Goal: Information Seeking & Learning: Check status

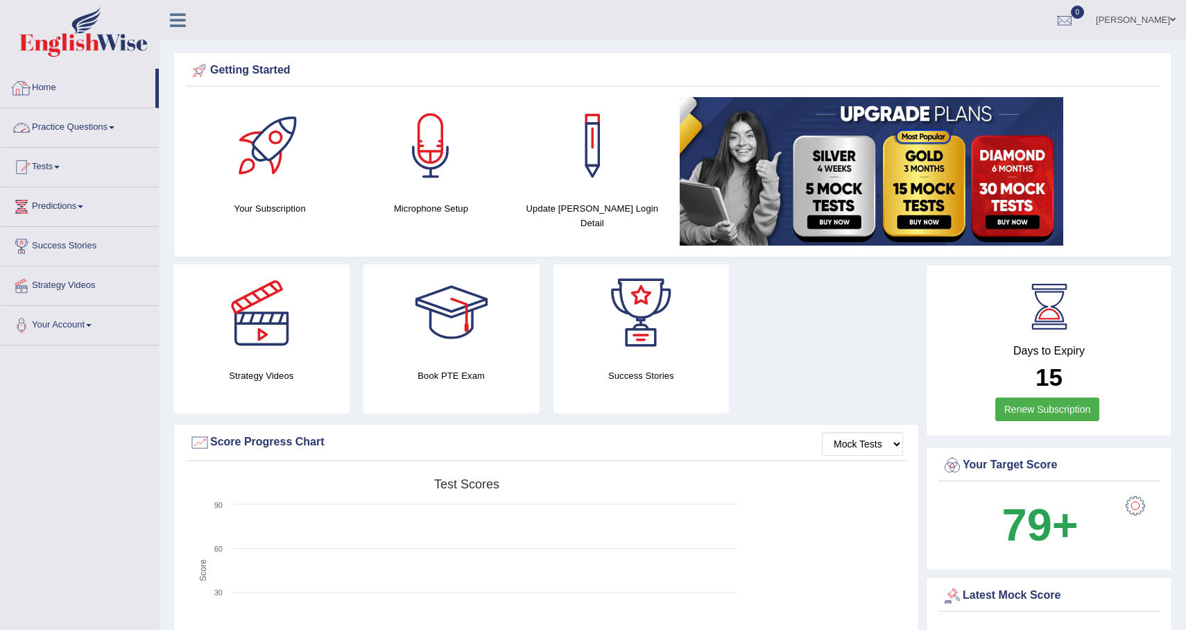
click at [70, 126] on link "Practice Questions" at bounding box center [80, 125] width 158 height 35
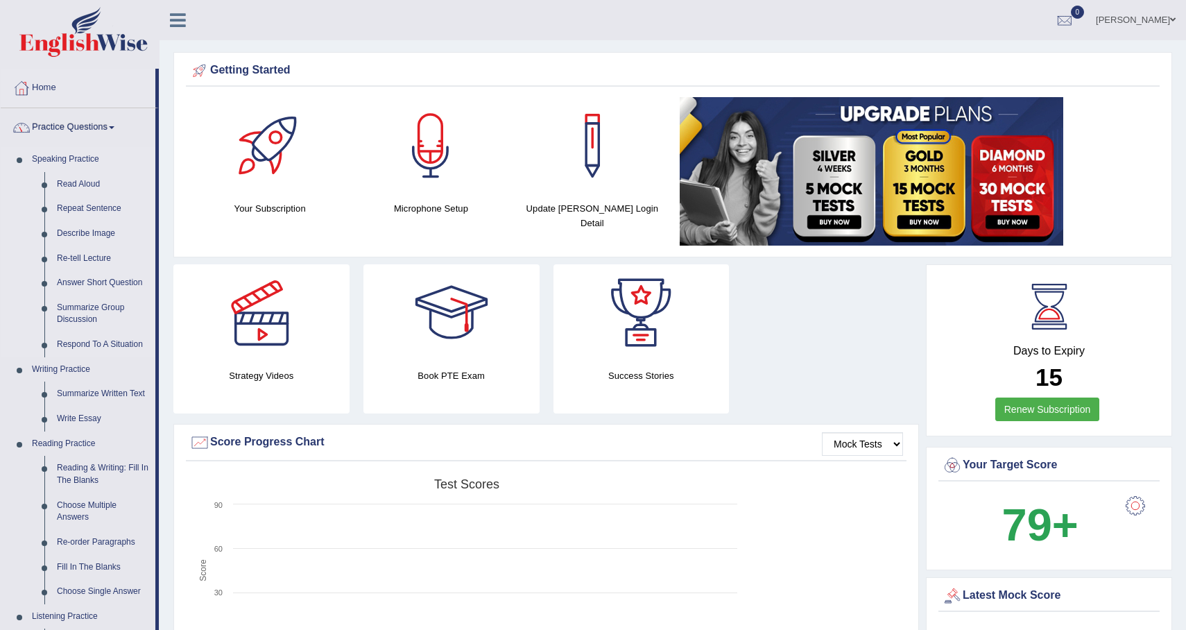
click at [83, 165] on link "Speaking Practice" at bounding box center [91, 159] width 130 height 25
click at [60, 84] on link "Home" at bounding box center [78, 86] width 155 height 35
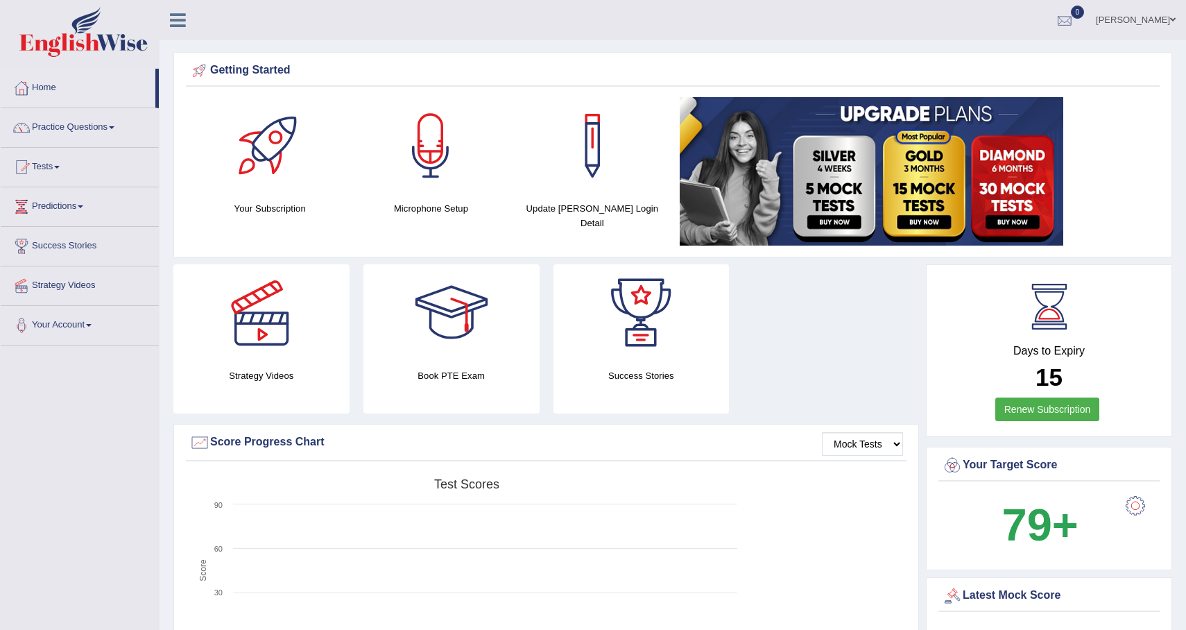
click at [1064, 21] on div at bounding box center [1064, 20] width 21 height 21
click at [952, 57] on strong "See All Alerts" at bounding box center [977, 58] width 62 height 11
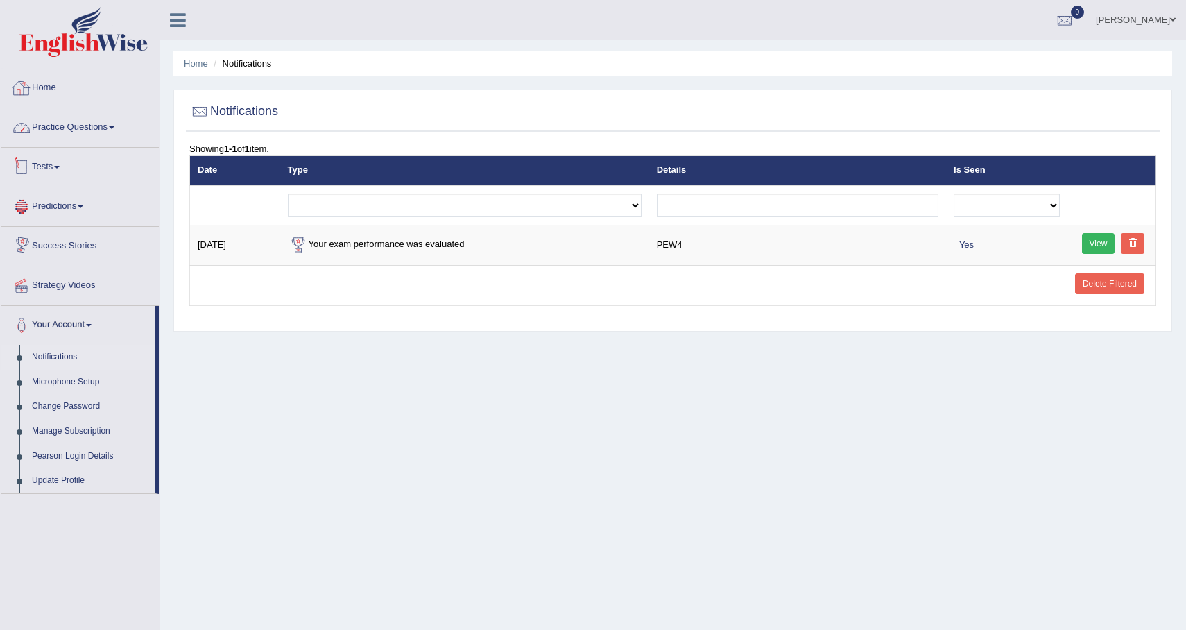
click at [64, 84] on link "Home" at bounding box center [80, 86] width 158 height 35
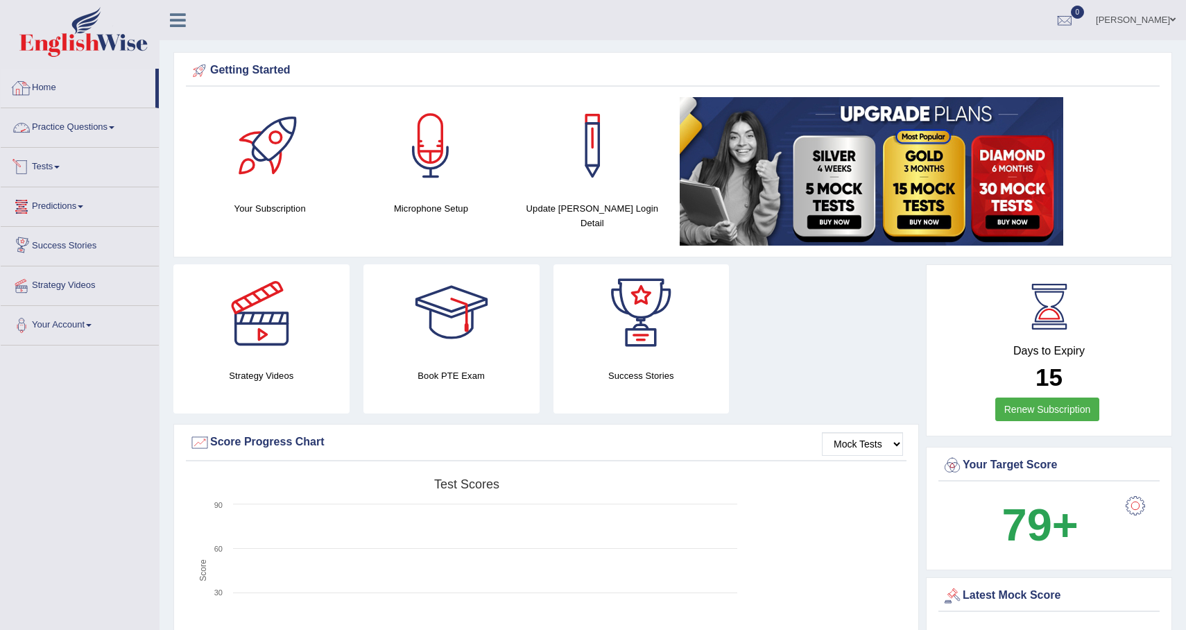
click at [68, 90] on link "Home" at bounding box center [78, 86] width 155 height 35
click at [85, 135] on link "Practice Questions" at bounding box center [80, 125] width 158 height 35
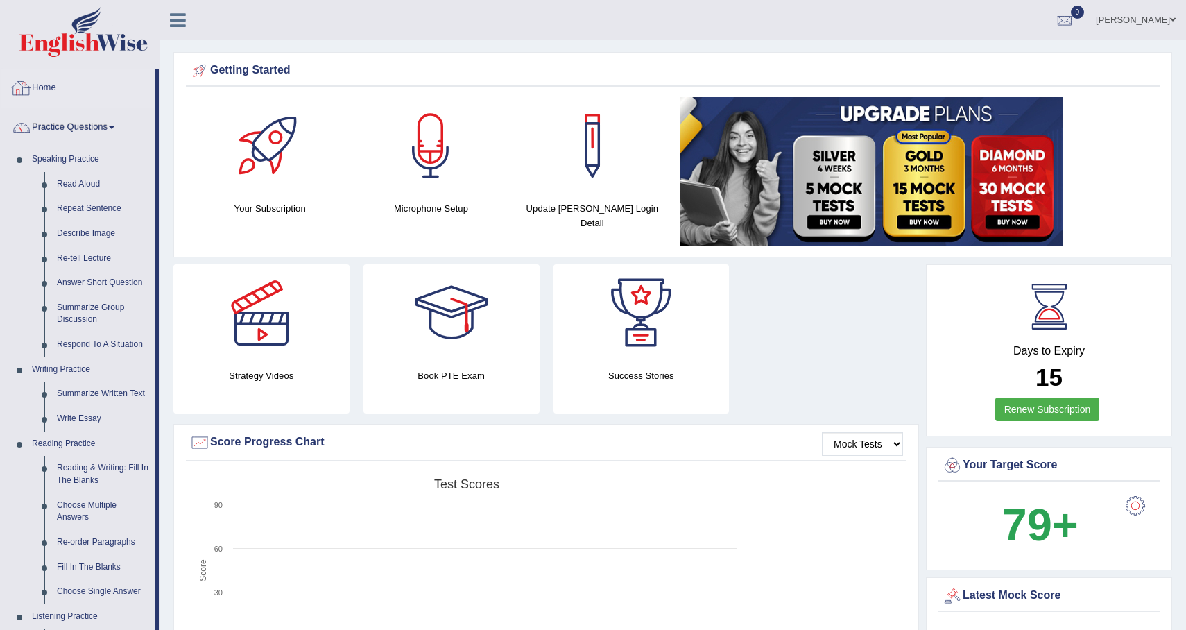
click at [85, 126] on link "Practice Questions" at bounding box center [78, 125] width 155 height 35
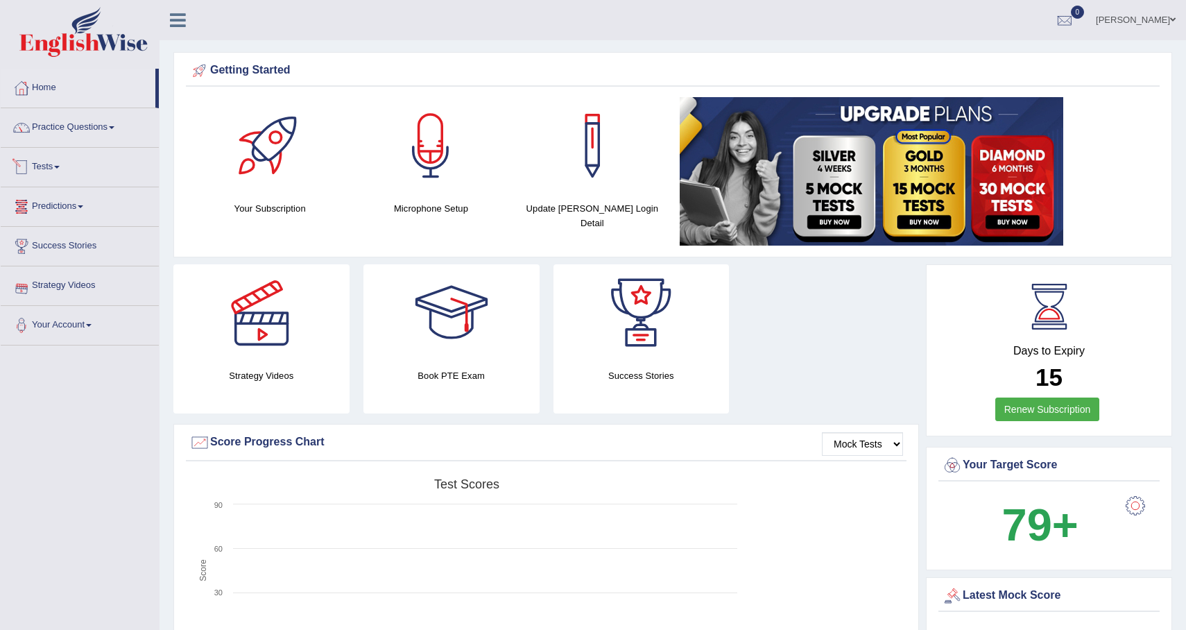
click at [56, 165] on link "Tests" at bounding box center [80, 165] width 158 height 35
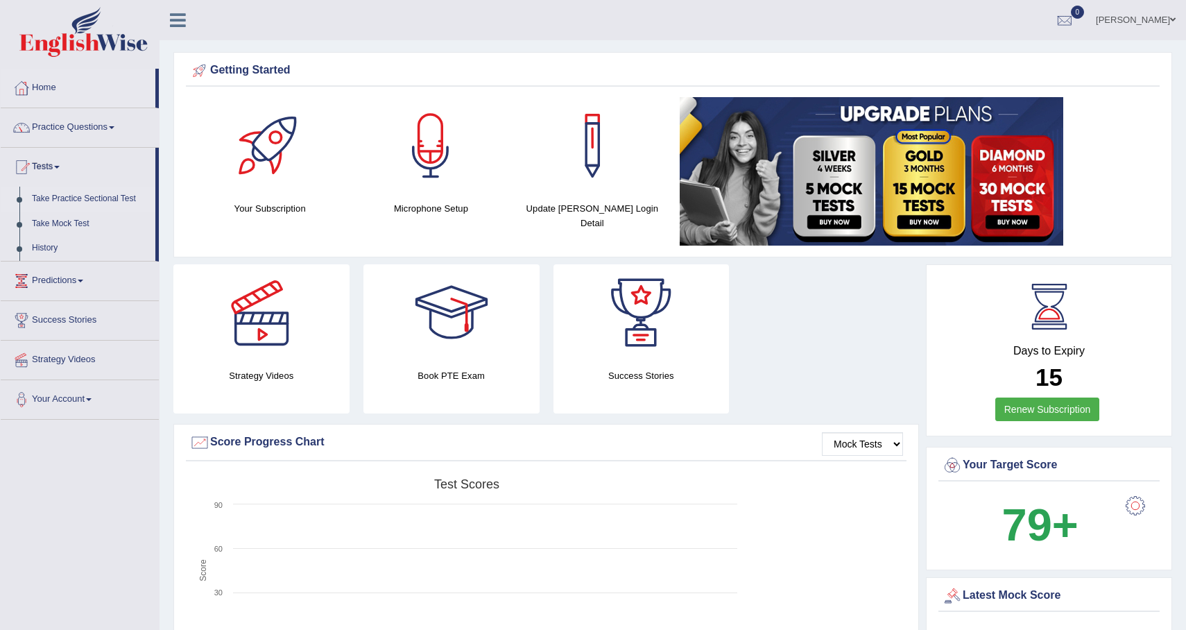
click at [91, 200] on link "Take Practice Sectional Test" at bounding box center [91, 199] width 130 height 25
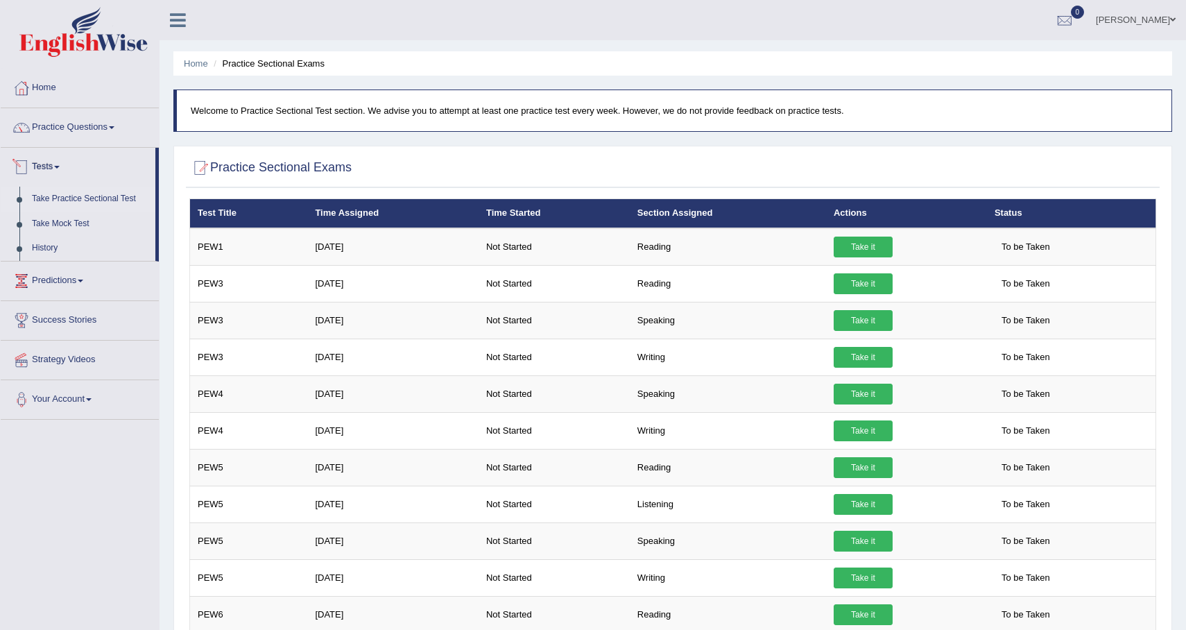
click at [60, 166] on span at bounding box center [57, 167] width 6 height 3
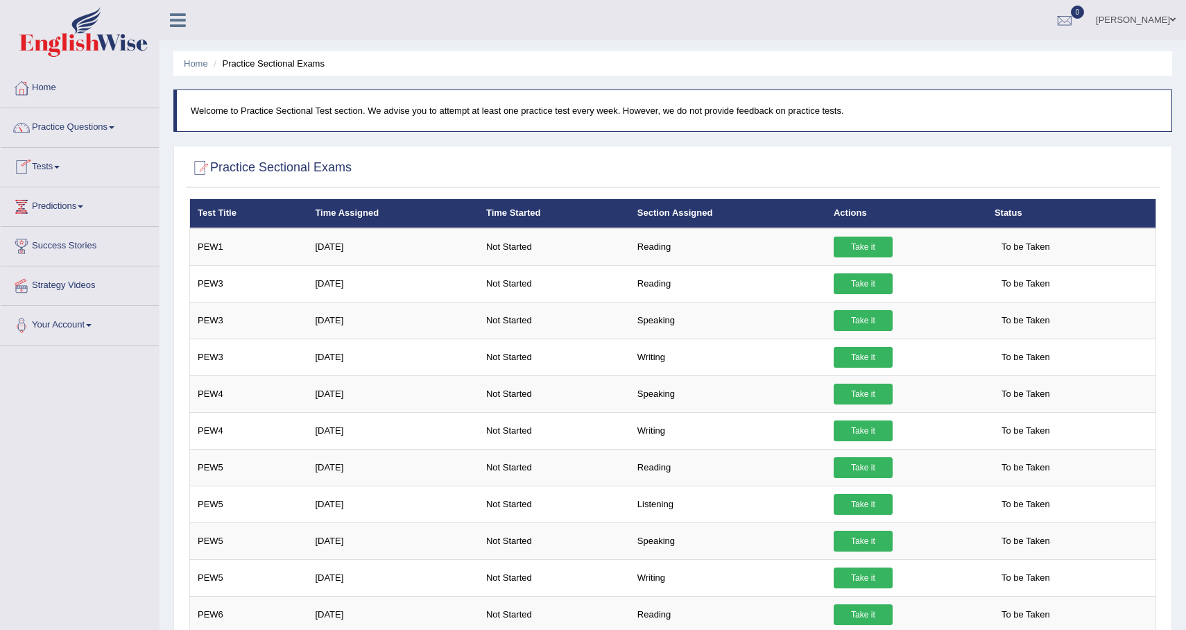
click at [60, 166] on span at bounding box center [57, 167] width 6 height 3
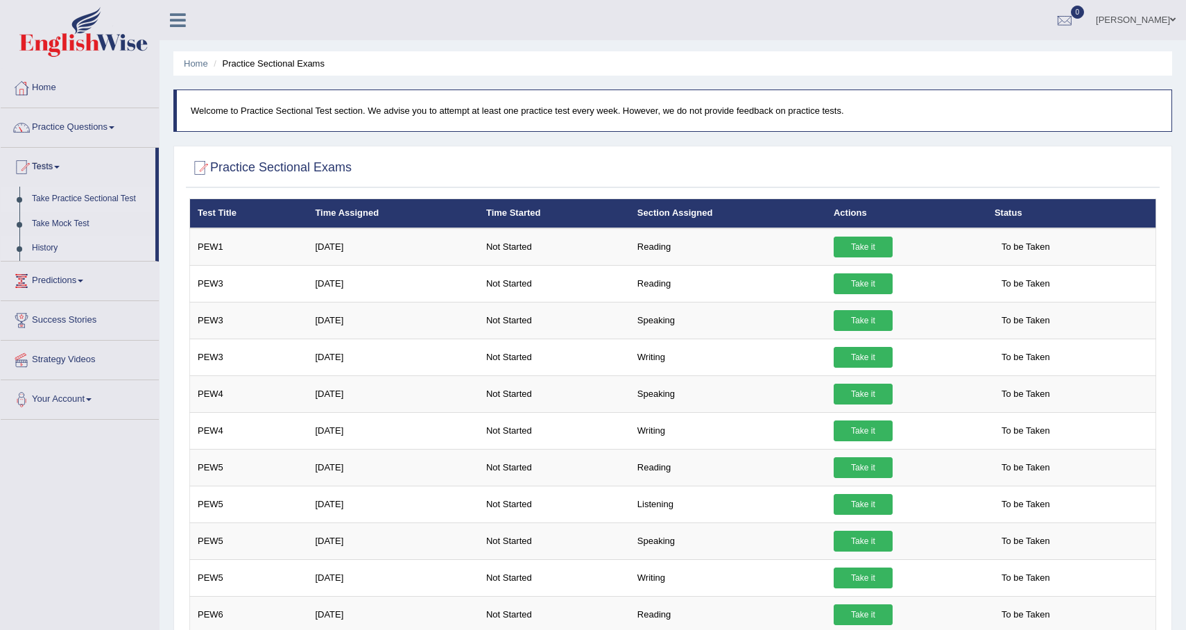
click at [59, 244] on link "History" at bounding box center [91, 248] width 130 height 25
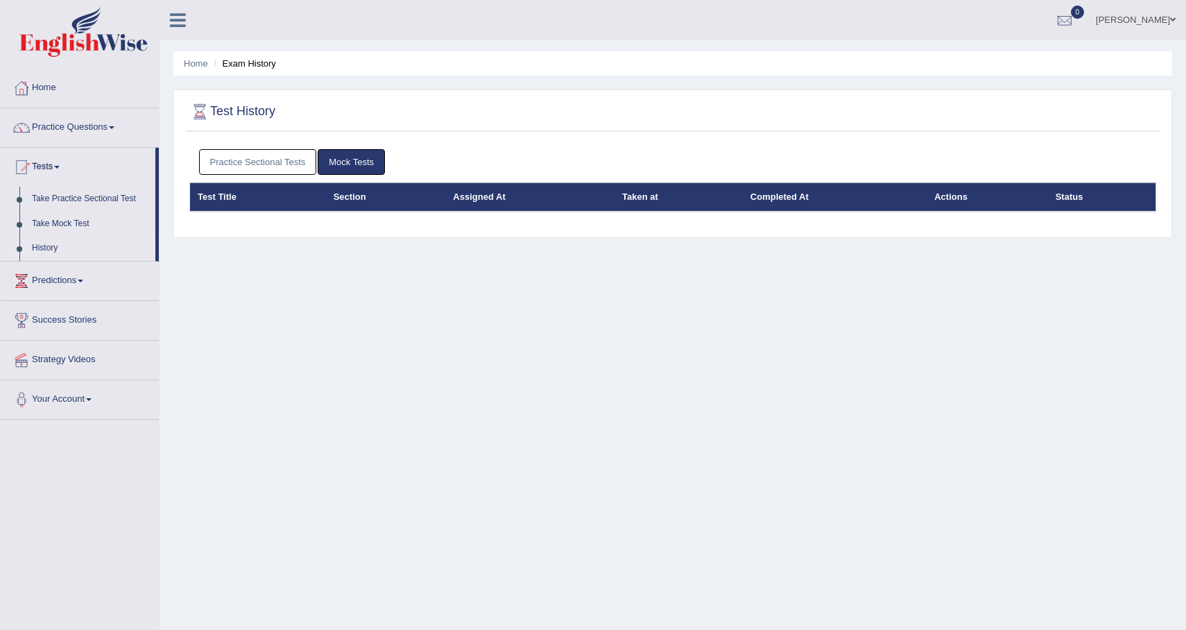
click at [268, 164] on link "Practice Sectional Tests" at bounding box center [258, 162] width 118 height 26
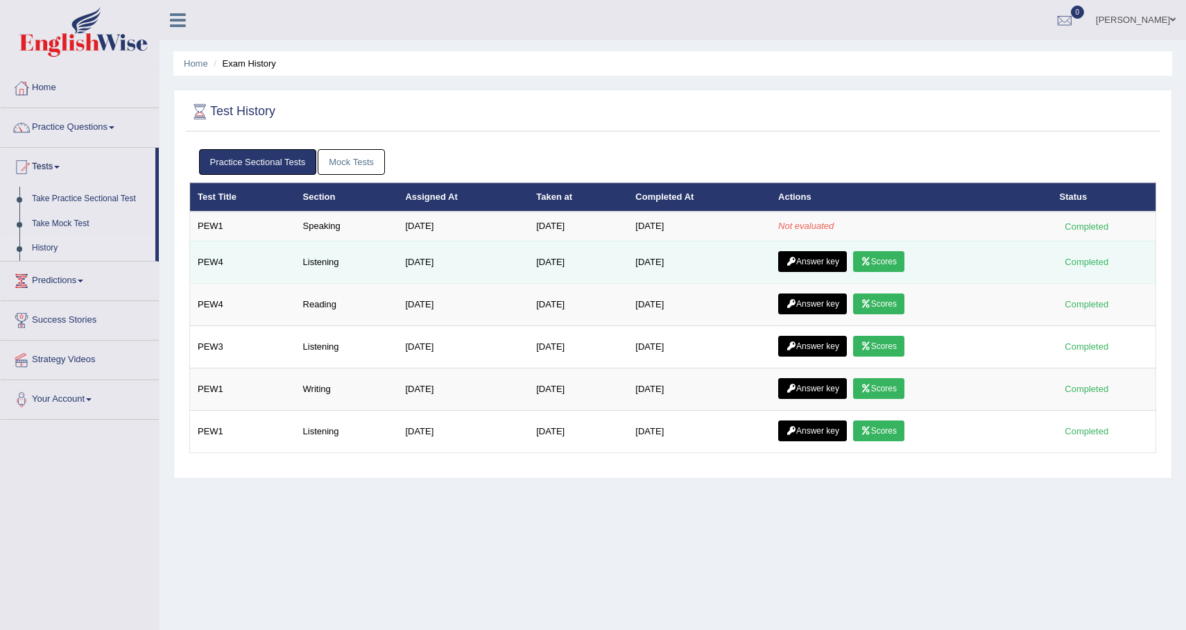
click at [838, 259] on link "Answer key" at bounding box center [812, 261] width 69 height 21
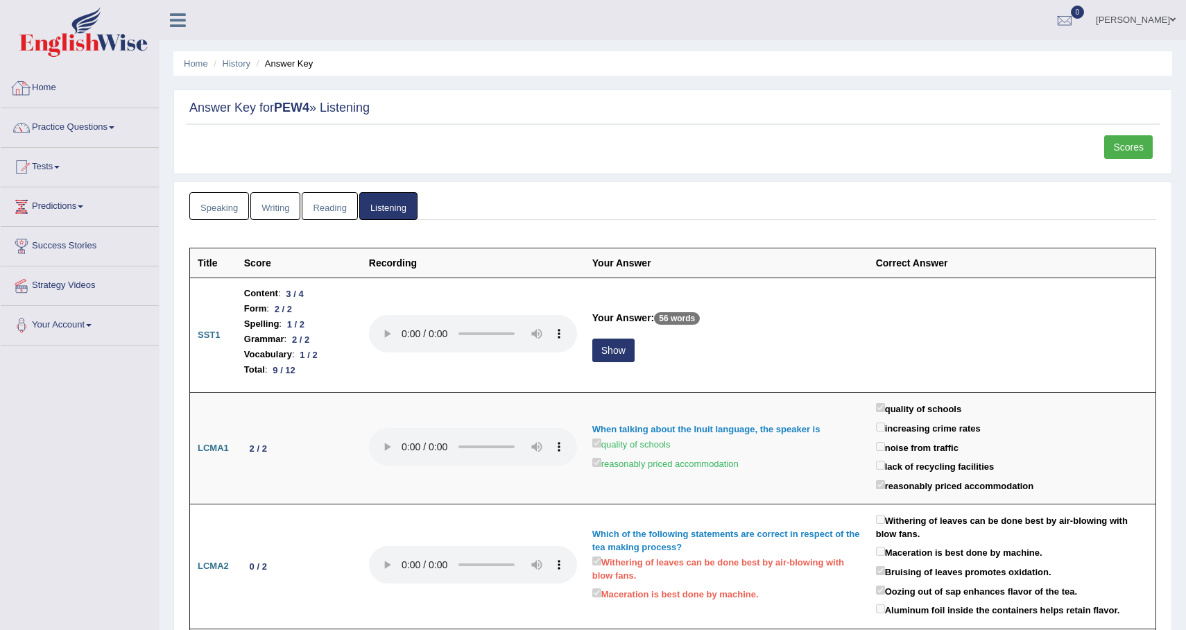
click at [32, 96] on link "Home" at bounding box center [80, 86] width 158 height 35
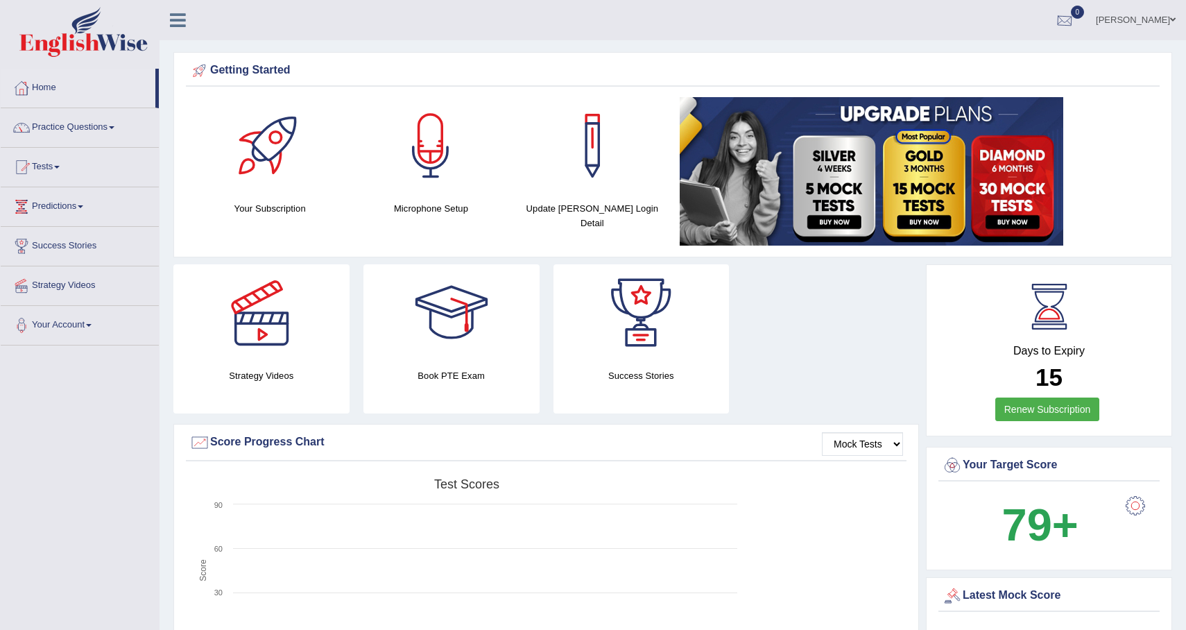
click at [1065, 23] on div at bounding box center [1064, 20] width 21 height 21
click at [993, 69] on li "See All Alerts" at bounding box center [981, 58] width 198 height 28
click at [1065, 19] on div at bounding box center [1064, 20] width 21 height 21
click at [960, 53] on strong "See All Alerts" at bounding box center [977, 58] width 62 height 11
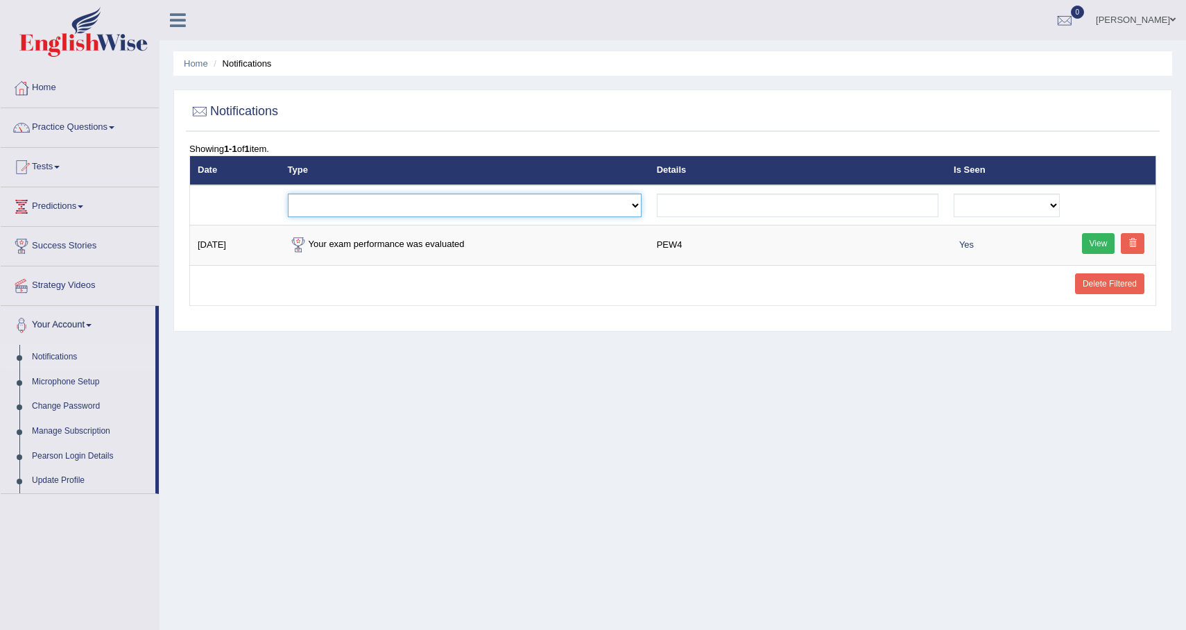
click at [423, 209] on select "Exam evaluated Question report replied Practice question report replied Test as…" at bounding box center [465, 205] width 354 height 24
click at [288, 193] on select "Exam evaluated Question report replied Practice question report replied Test as…" at bounding box center [465, 205] width 354 height 24
click at [61, 178] on link "Tests" at bounding box center [80, 165] width 158 height 35
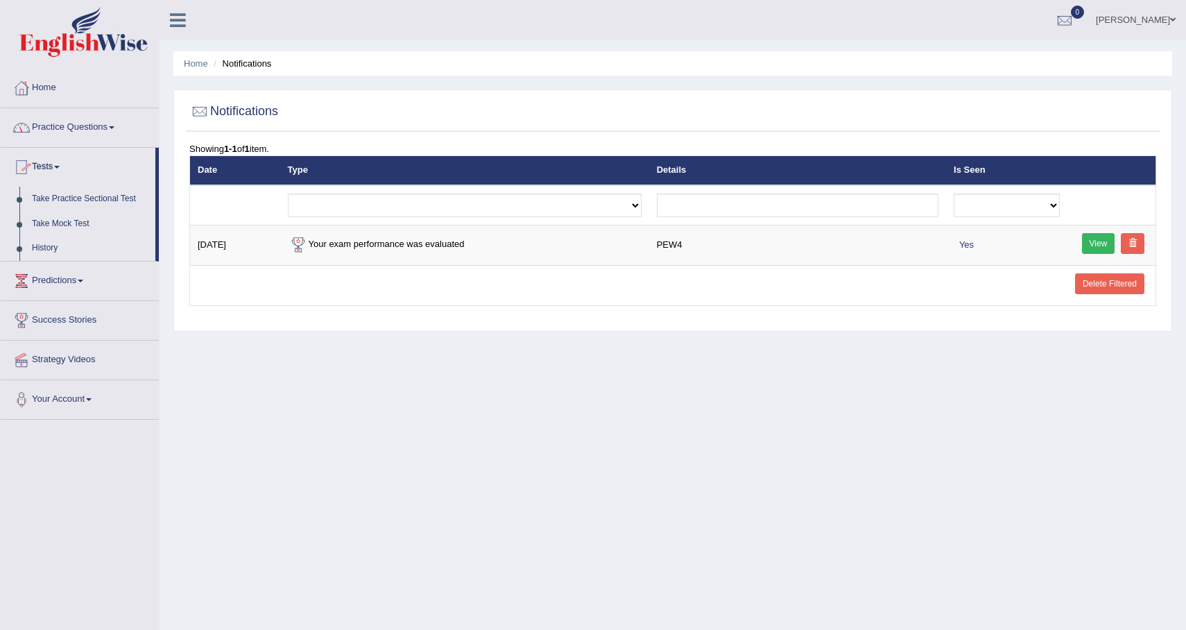
click at [69, 251] on link "History" at bounding box center [91, 248] width 130 height 25
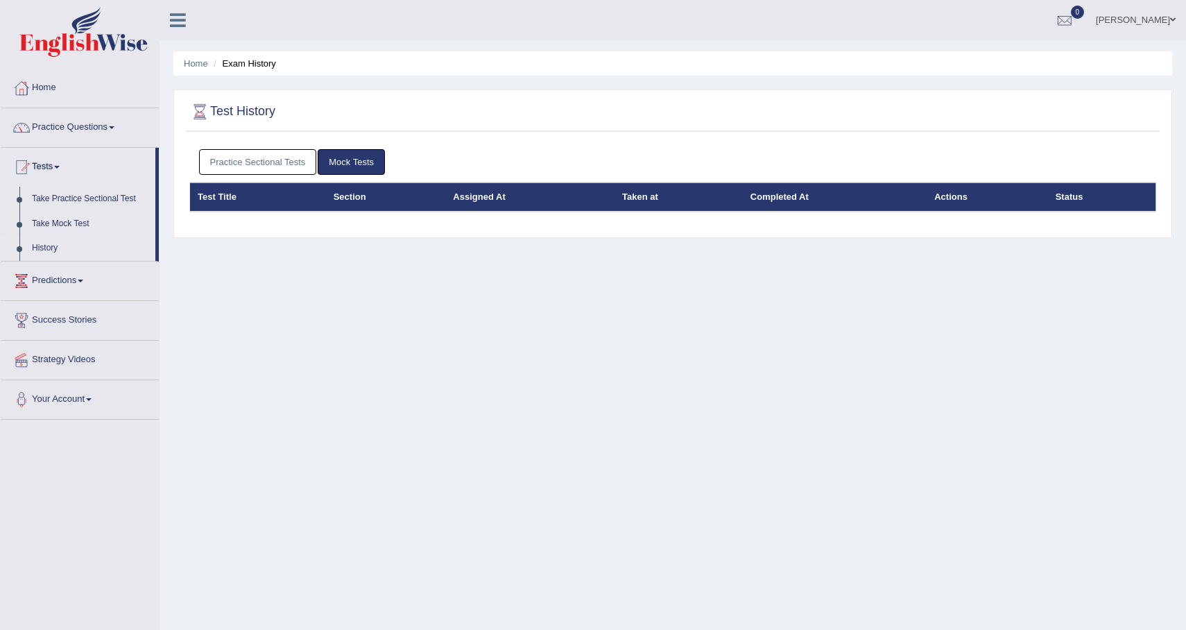
click at [374, 163] on link "Mock Tests" at bounding box center [351, 162] width 67 height 26
click at [276, 170] on link "Practice Sectional Tests" at bounding box center [258, 162] width 118 height 26
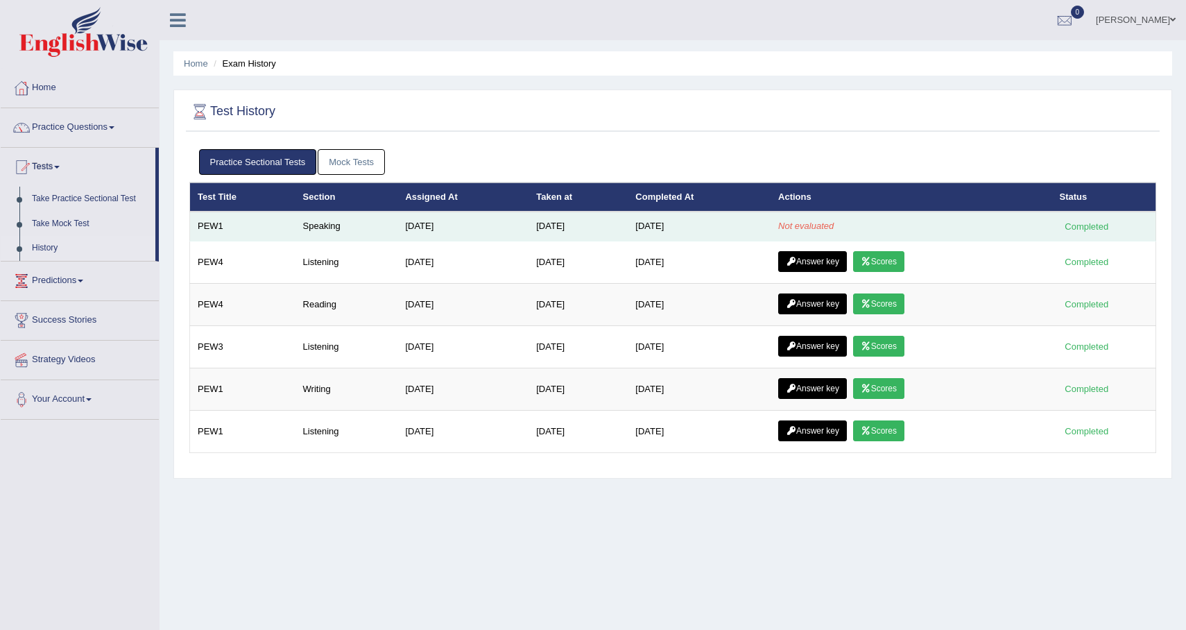
click at [360, 239] on td "Speaking" at bounding box center [346, 225] width 103 height 29
click at [319, 229] on td "Speaking" at bounding box center [346, 225] width 103 height 29
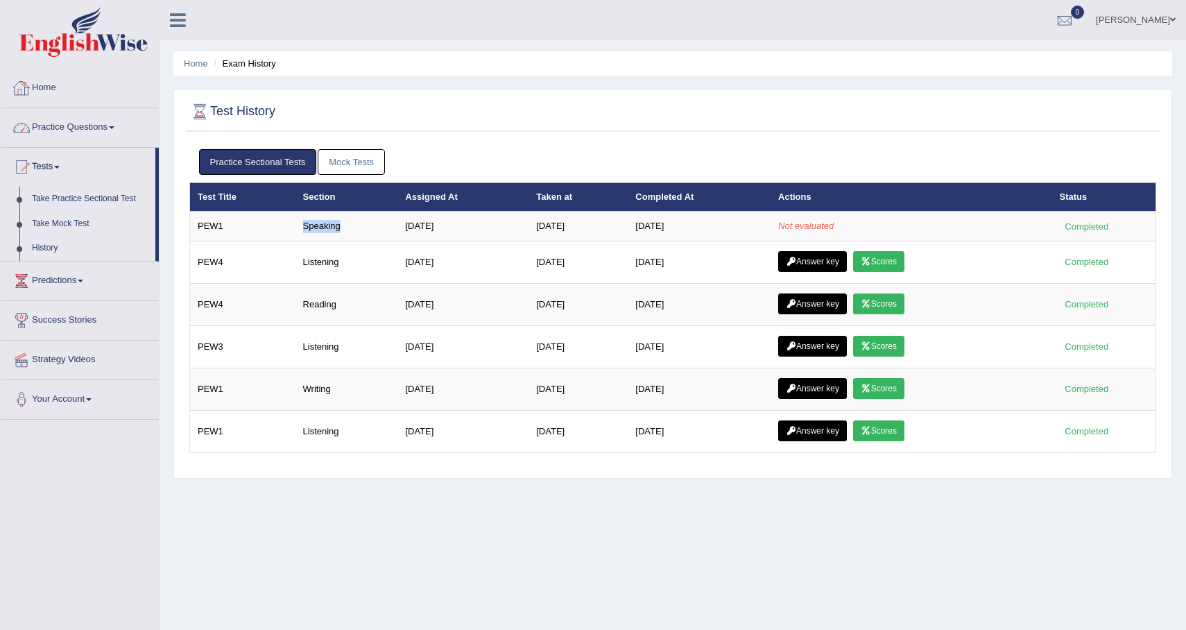
click at [84, 73] on link "Home" at bounding box center [80, 86] width 158 height 35
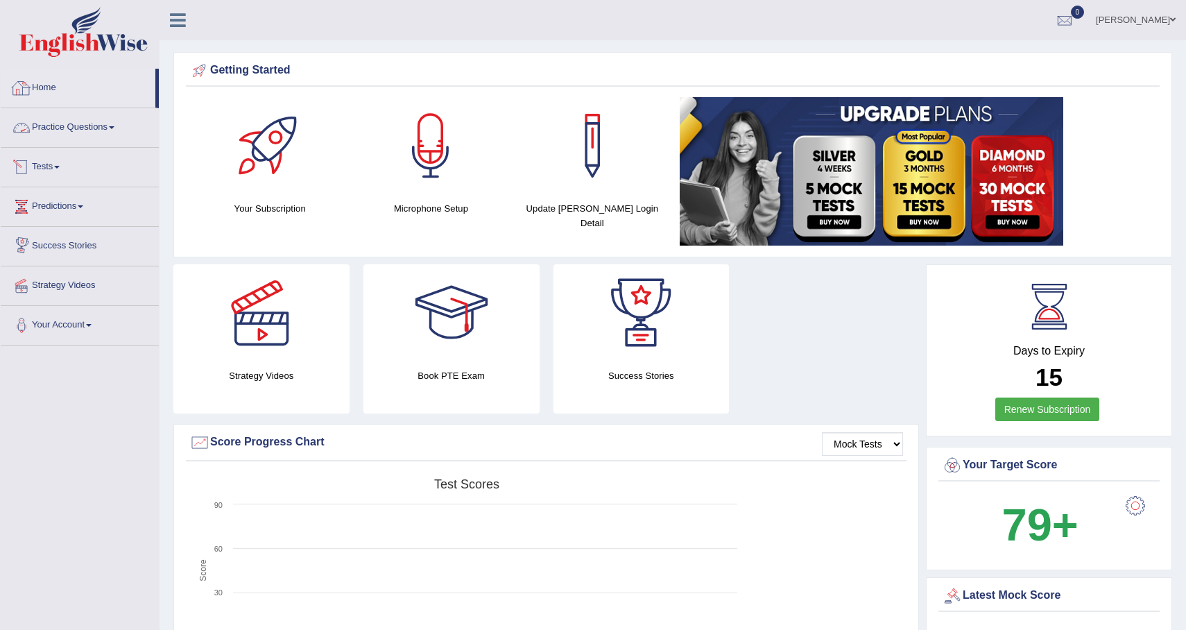
click at [51, 89] on link "Home" at bounding box center [78, 86] width 155 height 35
click at [1054, 21] on div at bounding box center [1064, 20] width 21 height 21
click at [974, 61] on strong "See All Alerts" at bounding box center [977, 58] width 62 height 11
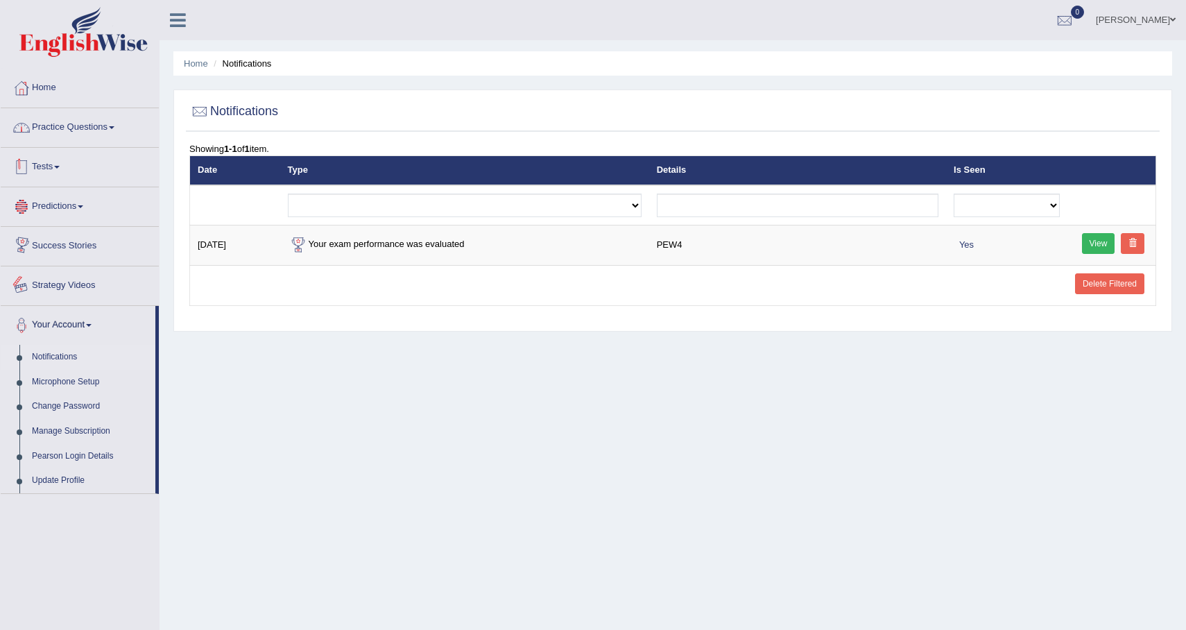
click at [97, 123] on link "Practice Questions" at bounding box center [80, 125] width 158 height 35
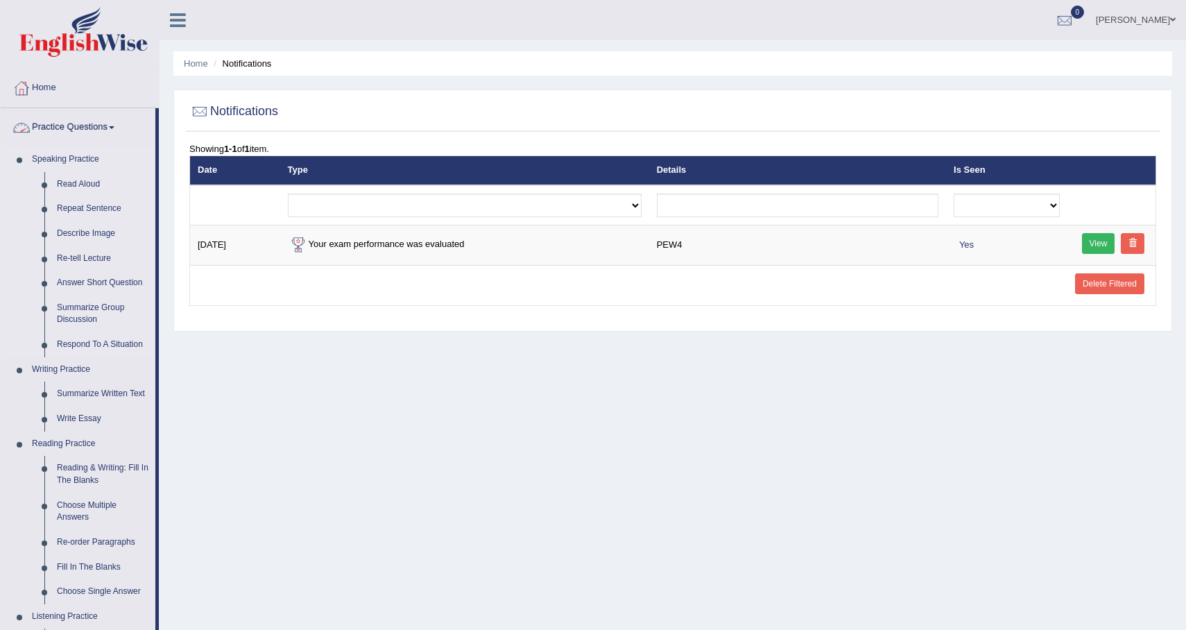
click at [73, 162] on link "Speaking Practice" at bounding box center [91, 159] width 130 height 25
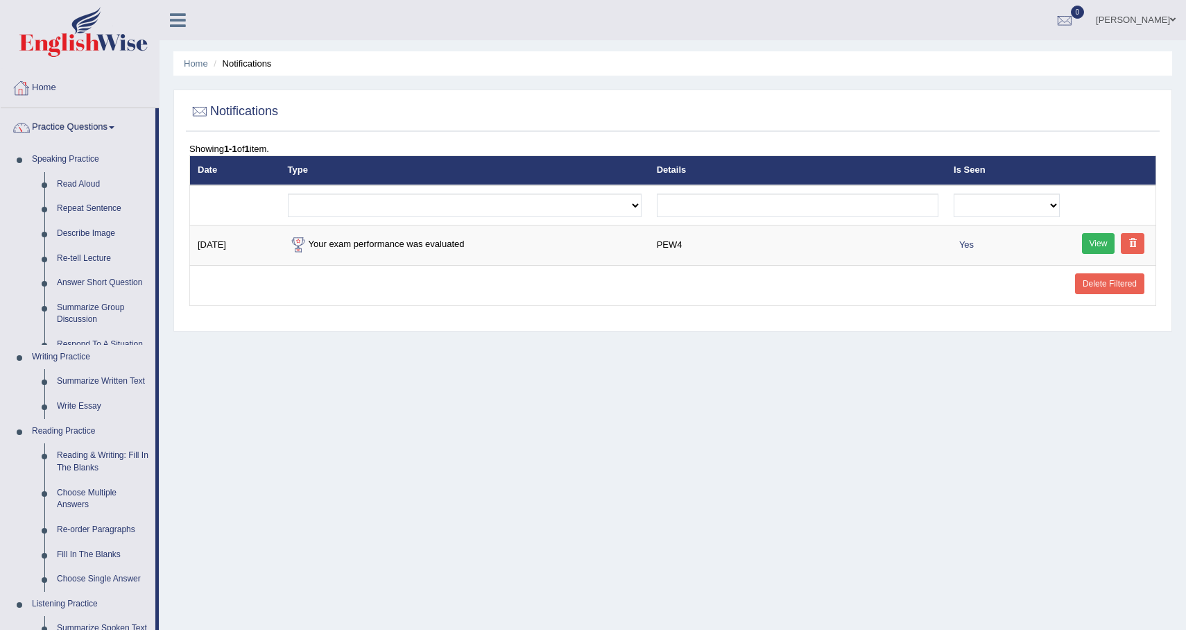
click at [55, 101] on link "Home" at bounding box center [80, 86] width 158 height 35
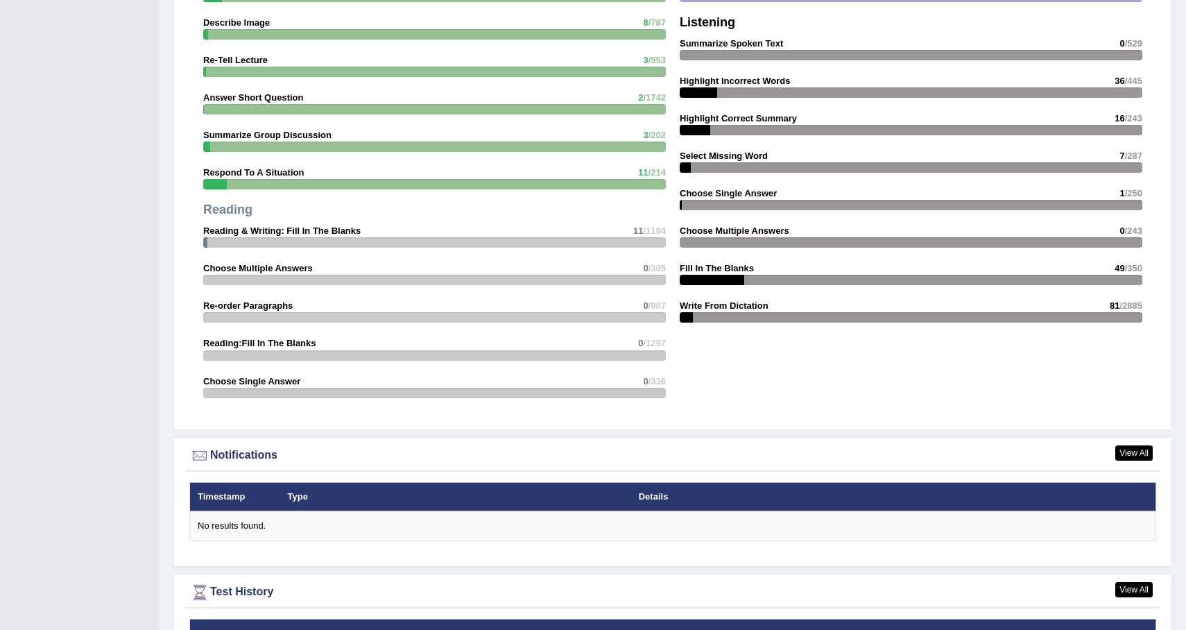
scroll to position [1578, 0]
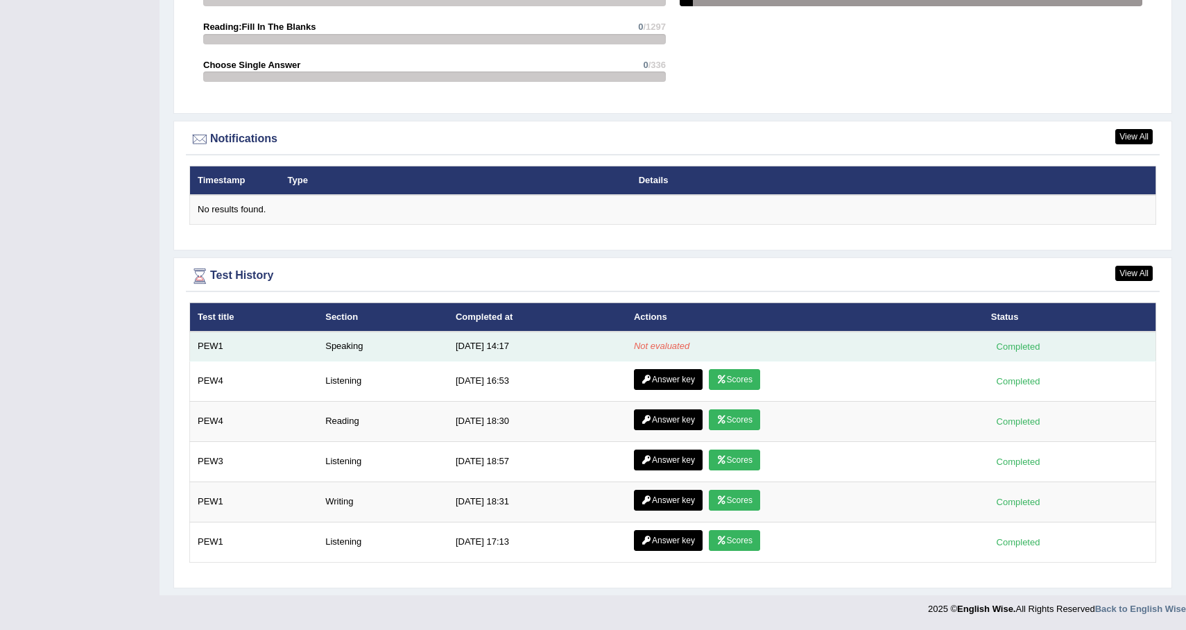
click at [237, 343] on td "PEW1" at bounding box center [254, 345] width 128 height 29
click at [338, 350] on td "Speaking" at bounding box center [383, 345] width 130 height 29
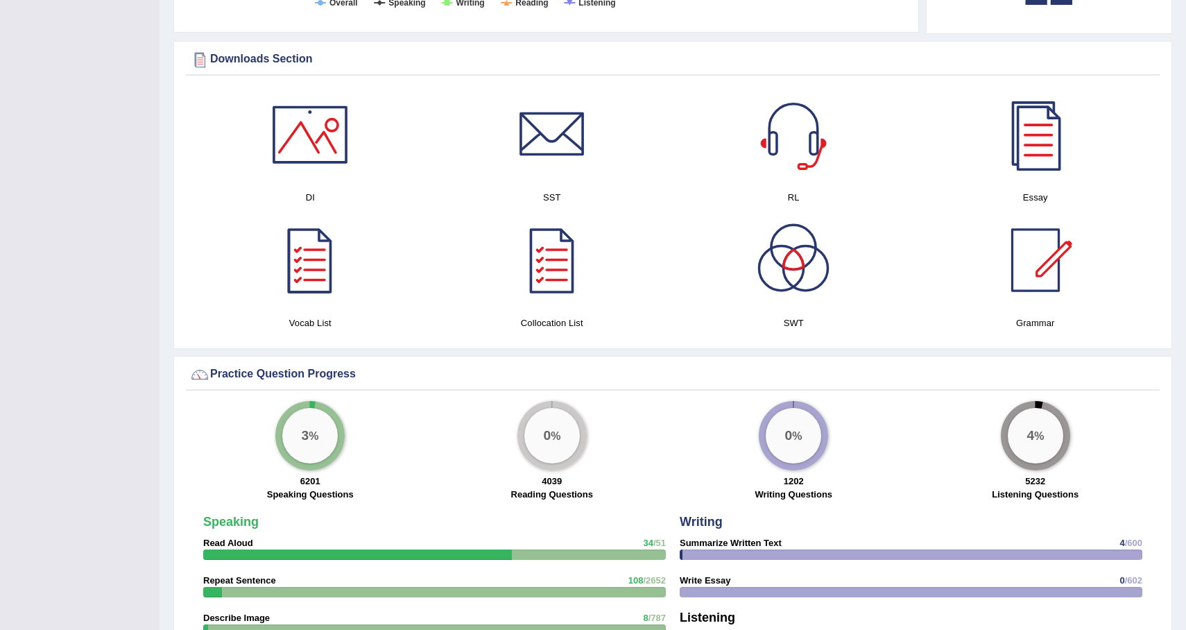
scroll to position [0, 0]
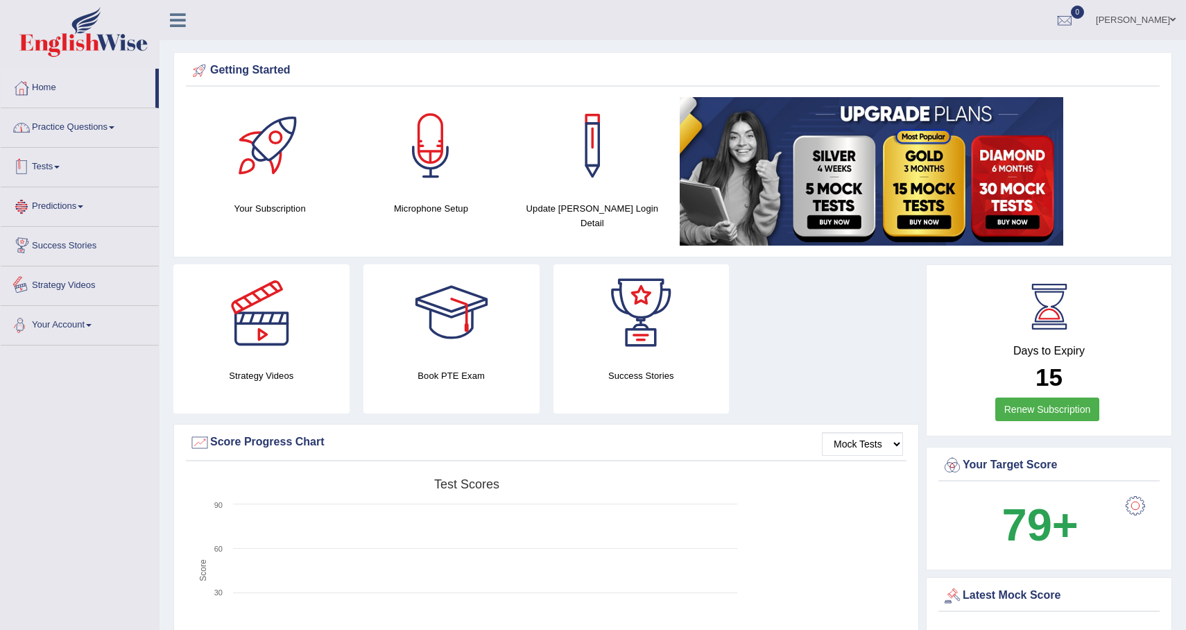
drag, startPoint x: 388, startPoint y: 370, endPoint x: 108, endPoint y: 131, distance: 367.9
click at [108, 131] on link "Practice Questions" at bounding box center [80, 125] width 158 height 35
click at [70, 83] on link "Home" at bounding box center [78, 86] width 155 height 35
click at [76, 246] on link "Success Stories" at bounding box center [80, 244] width 158 height 35
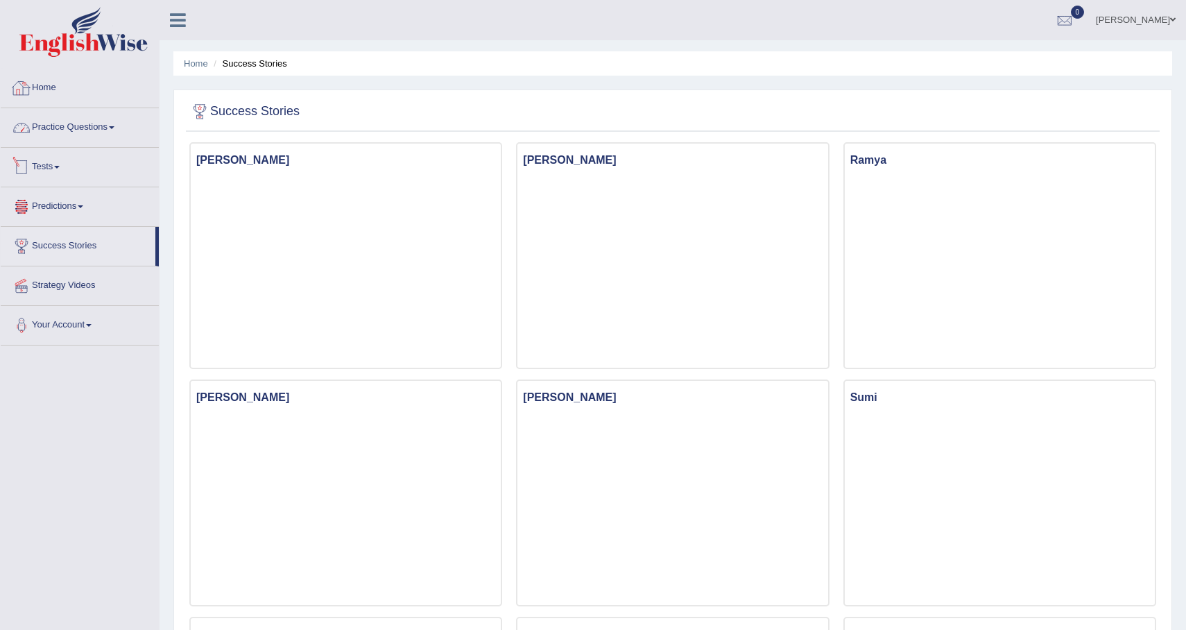
click at [45, 94] on link "Home" at bounding box center [80, 86] width 158 height 35
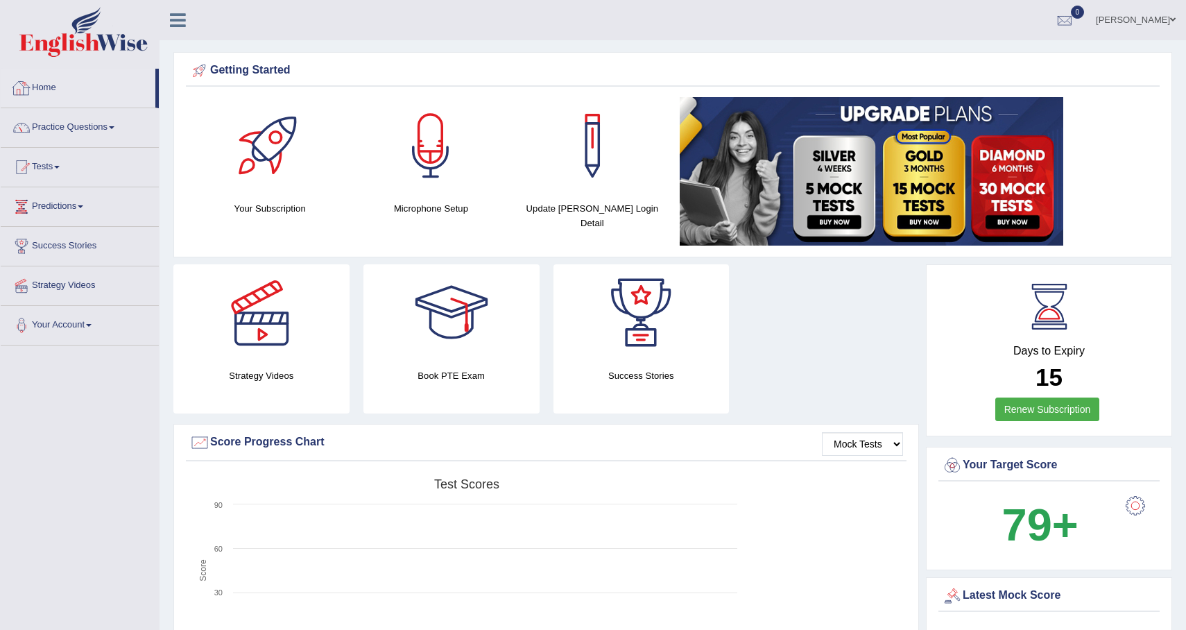
click at [51, 80] on link "Home" at bounding box center [78, 86] width 155 height 35
click at [108, 117] on link "Practice Questions" at bounding box center [80, 125] width 158 height 35
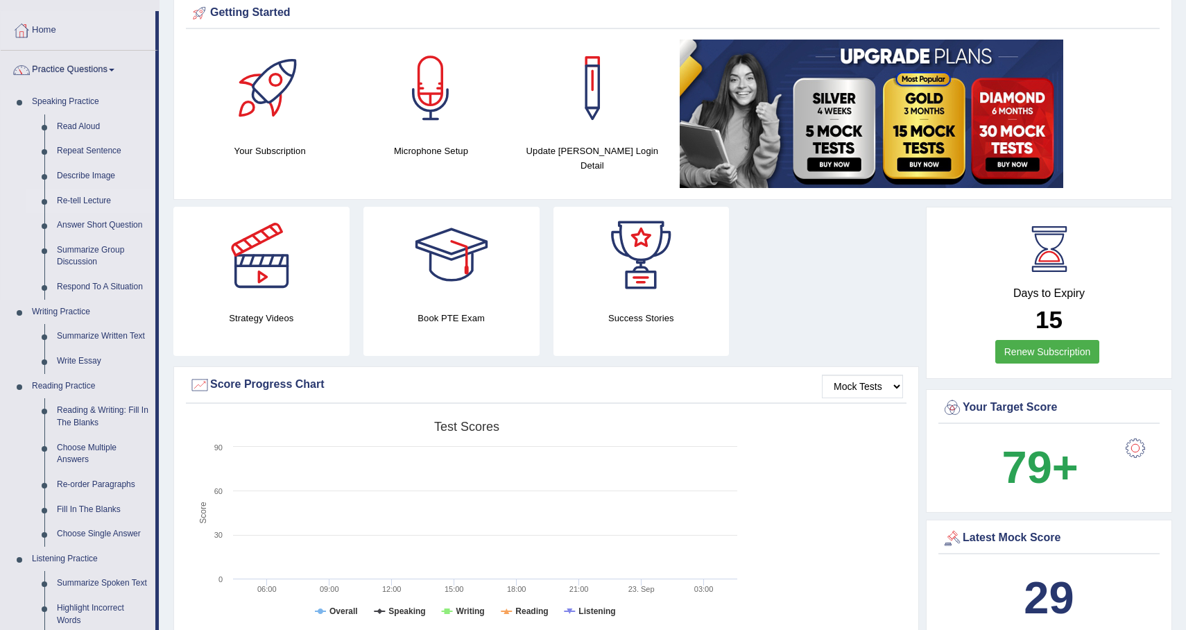
scroll to position [69, 0]
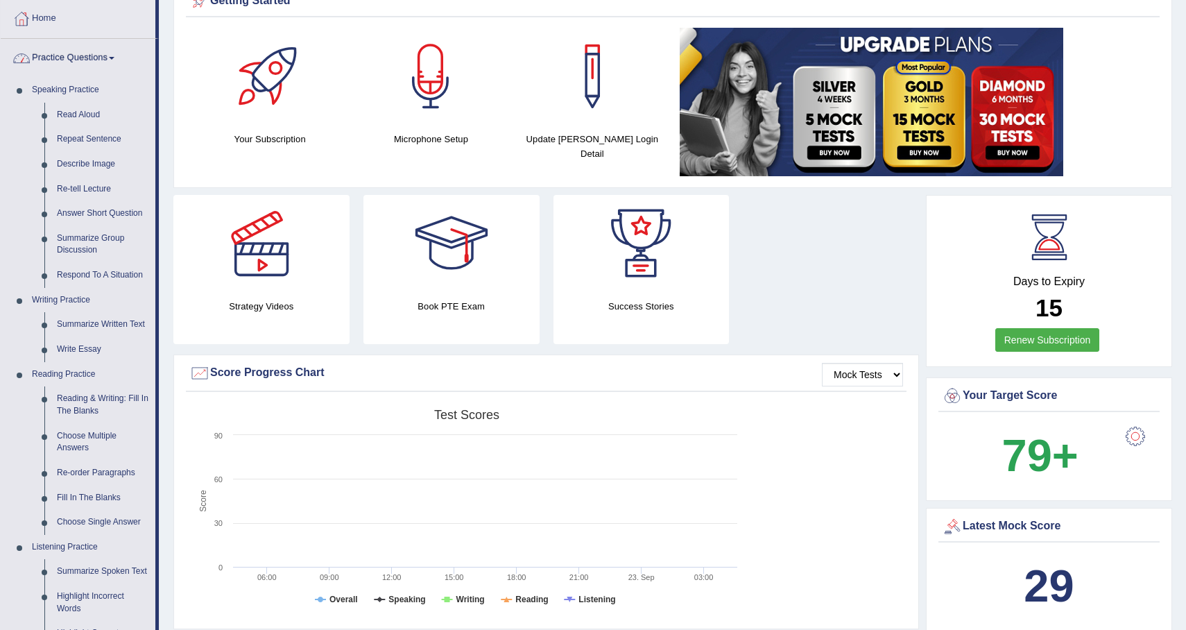
click at [115, 66] on link "Practice Questions" at bounding box center [78, 56] width 155 height 35
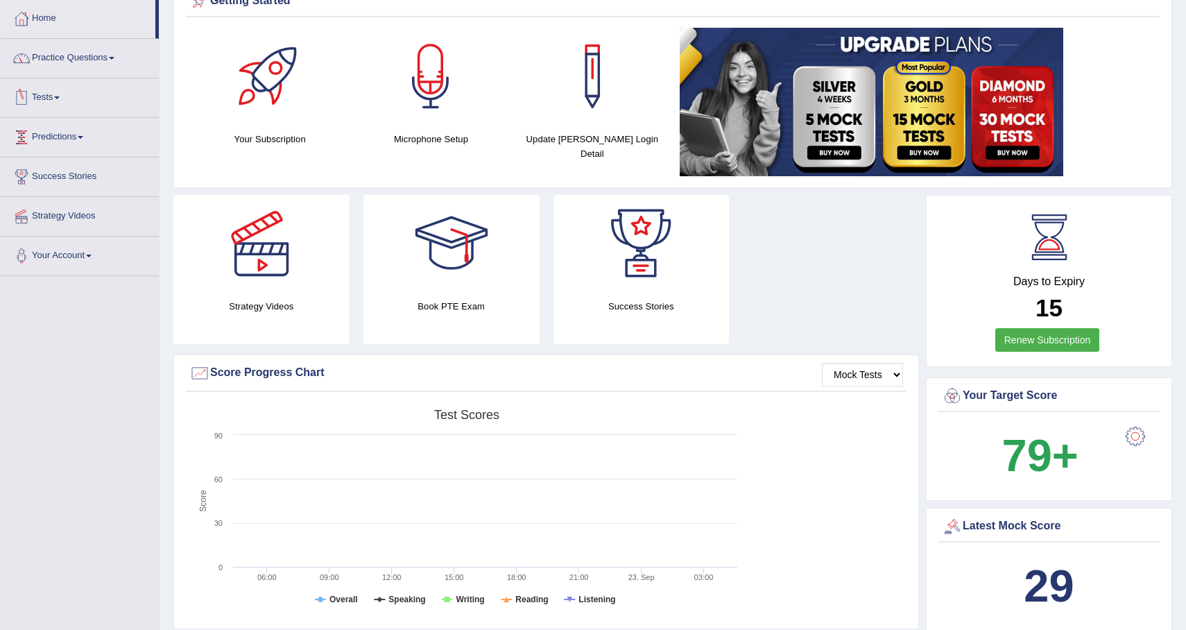
click at [60, 91] on link "Tests" at bounding box center [80, 95] width 158 height 35
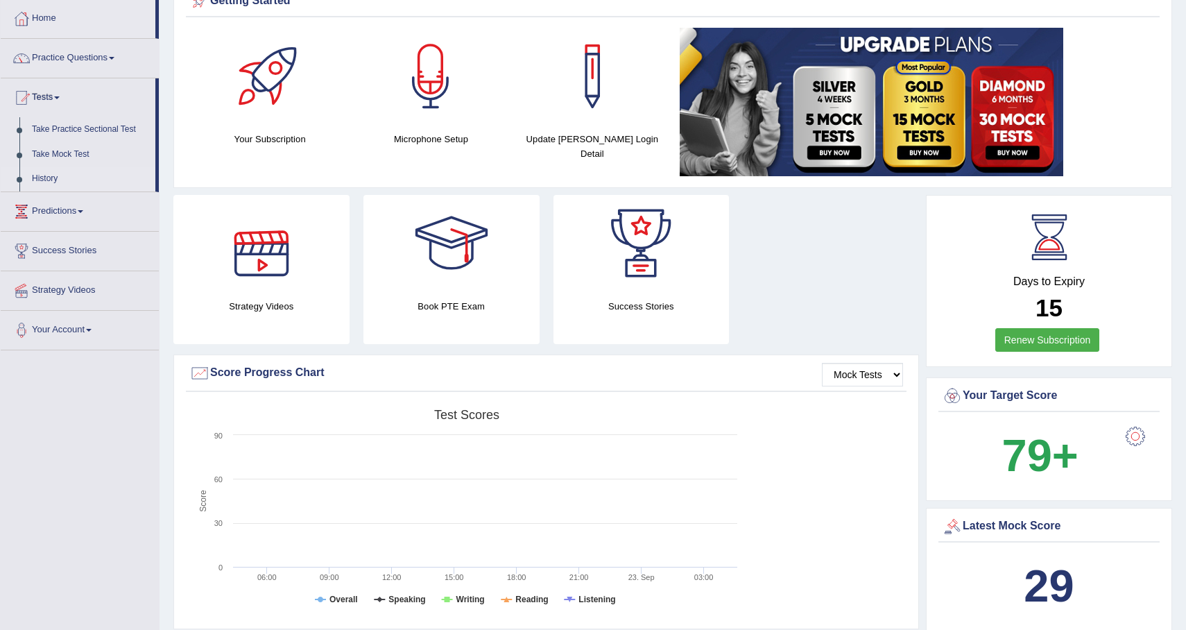
click at [53, 175] on link "History" at bounding box center [91, 178] width 130 height 25
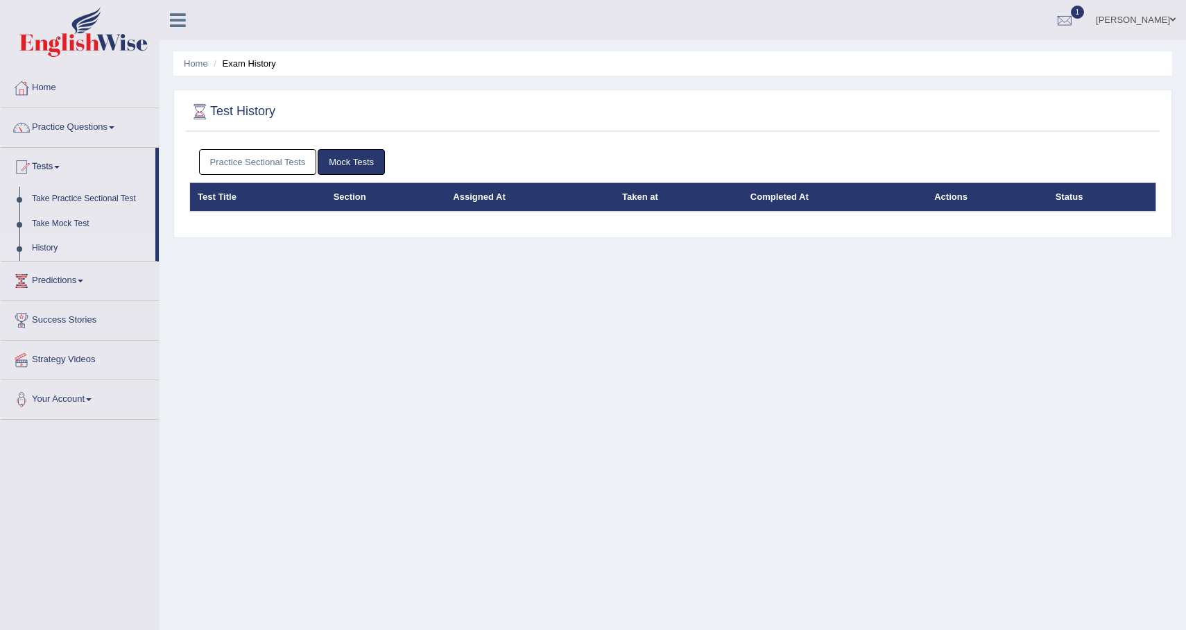
click at [369, 169] on link "Mock Tests" at bounding box center [351, 162] width 67 height 26
click at [294, 163] on link "Practice Sectional Tests" at bounding box center [258, 162] width 118 height 26
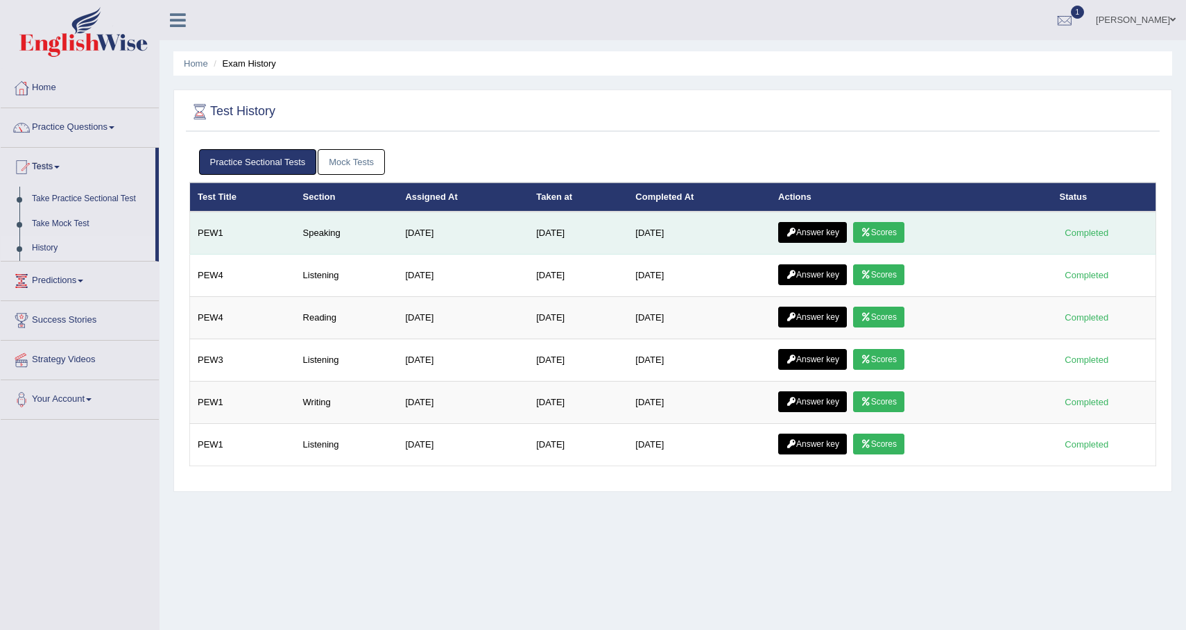
click at [881, 234] on link "Scores" at bounding box center [878, 232] width 51 height 21
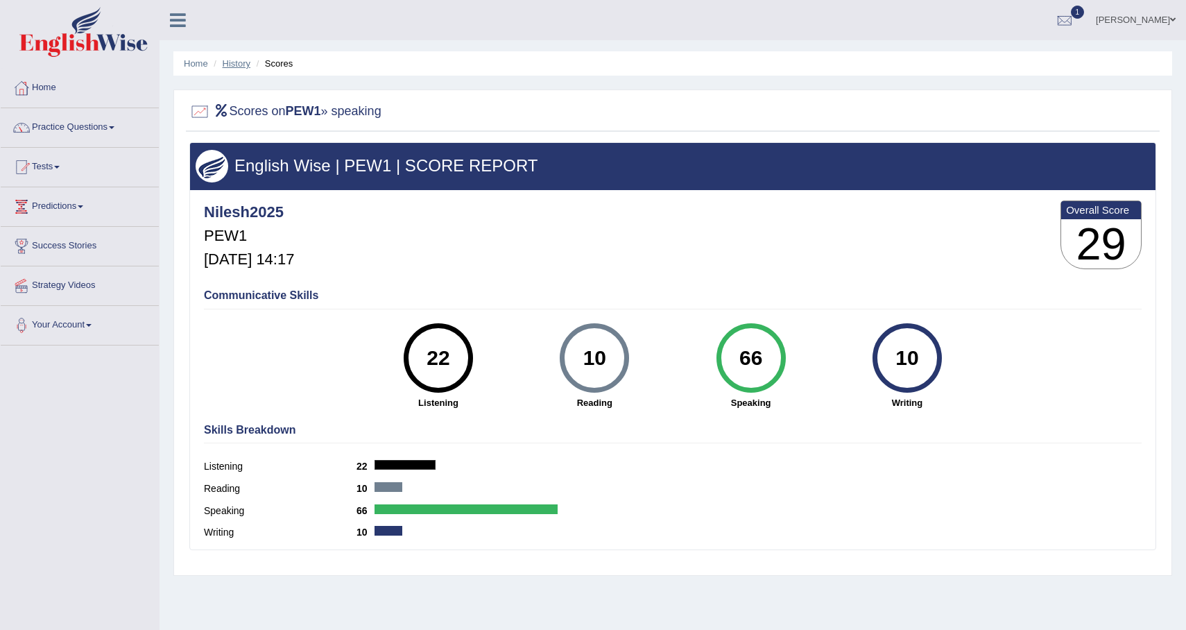
click at [233, 63] on link "History" at bounding box center [237, 63] width 28 height 10
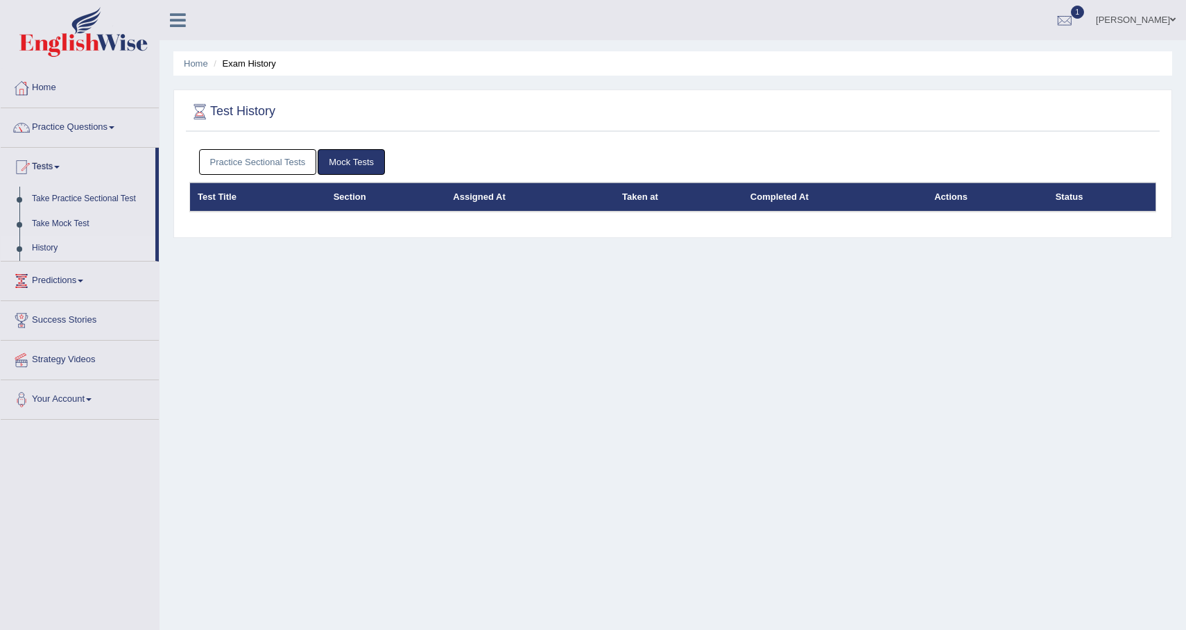
click at [288, 155] on link "Practice Sectional Tests" at bounding box center [258, 162] width 118 height 26
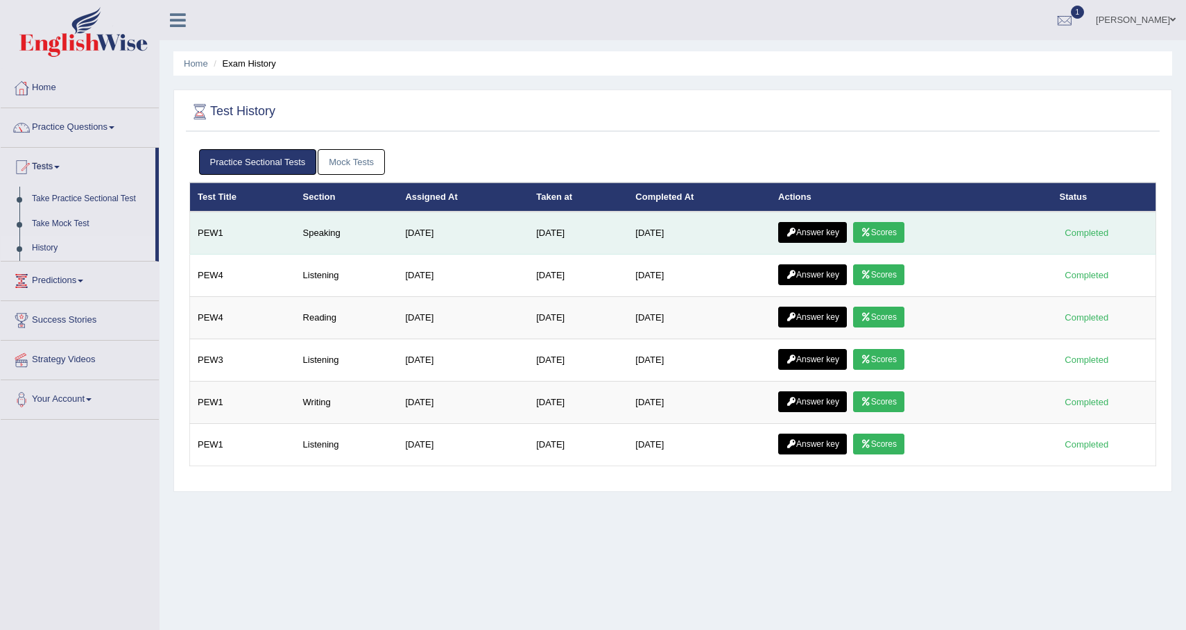
click at [815, 225] on link "Answer key" at bounding box center [812, 232] width 69 height 21
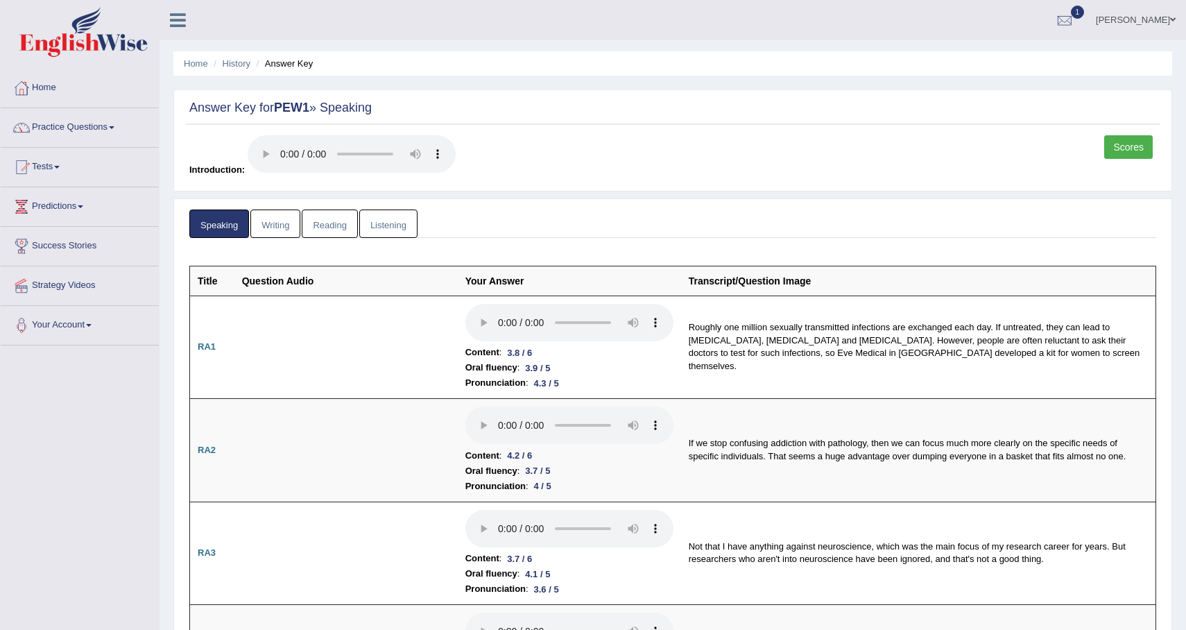
click at [279, 220] on link "Writing" at bounding box center [275, 223] width 50 height 28
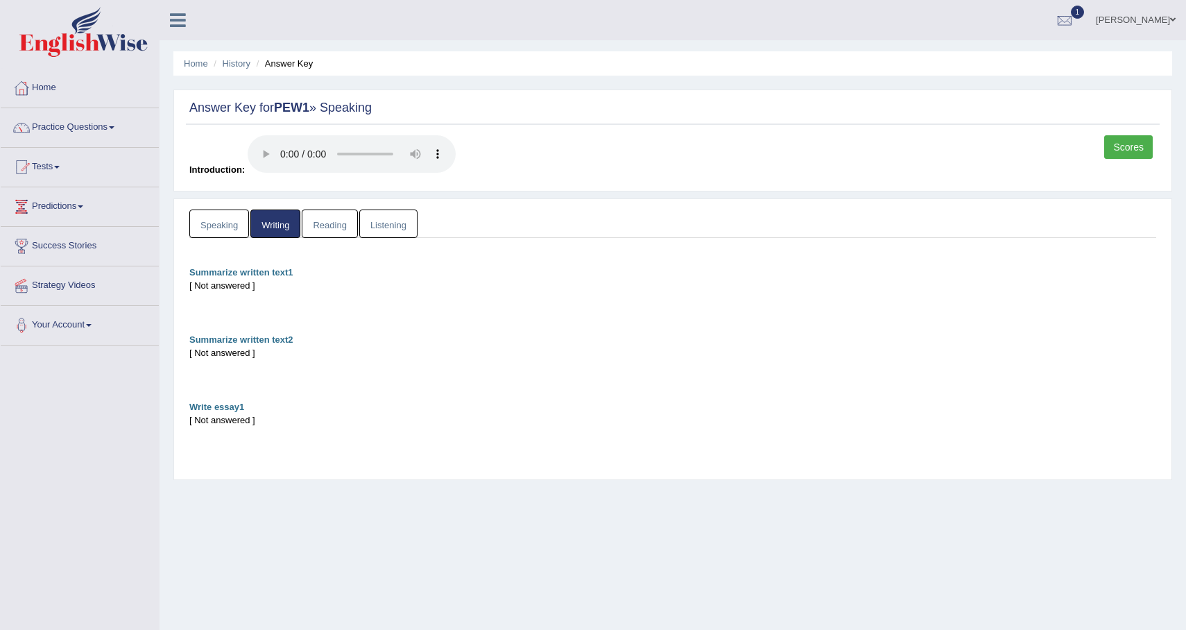
click at [334, 225] on link "Reading" at bounding box center [329, 223] width 55 height 28
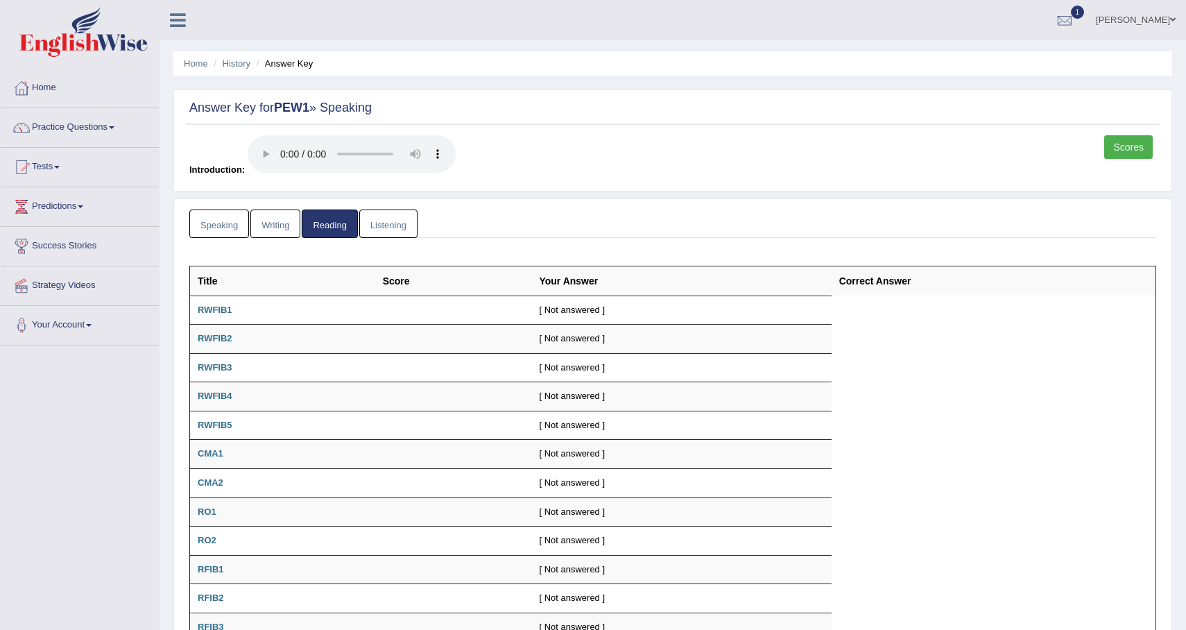
click at [356, 222] on link "Reading" at bounding box center [329, 223] width 55 height 28
click at [231, 225] on link "Speaking" at bounding box center [219, 223] width 60 height 28
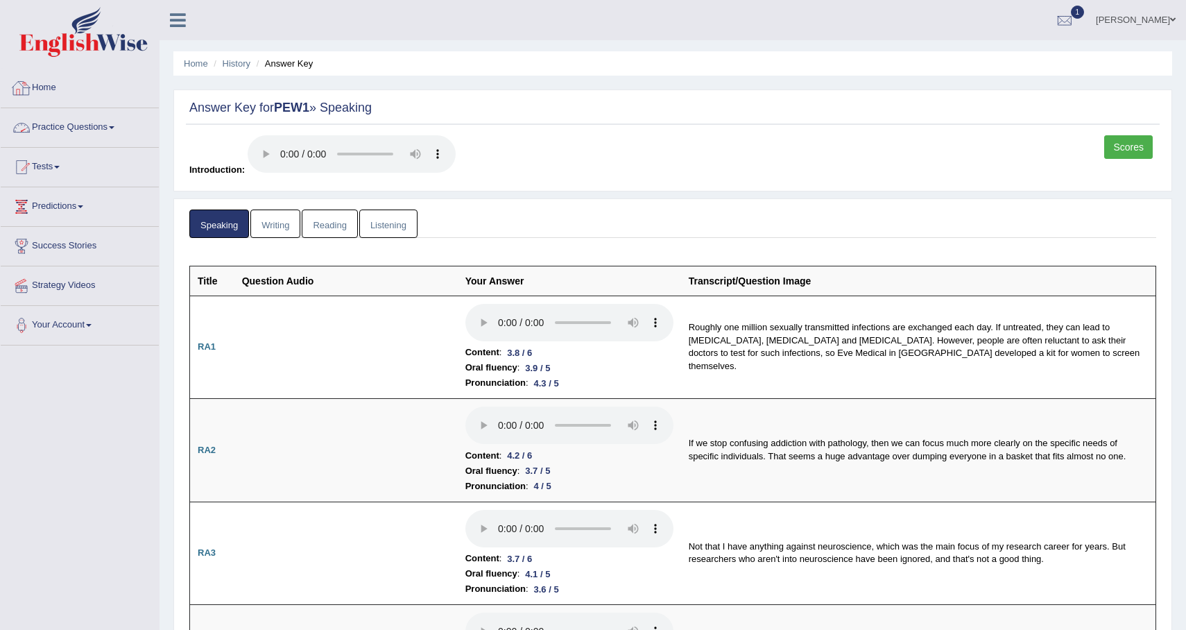
click at [59, 94] on link "Home" at bounding box center [80, 86] width 158 height 35
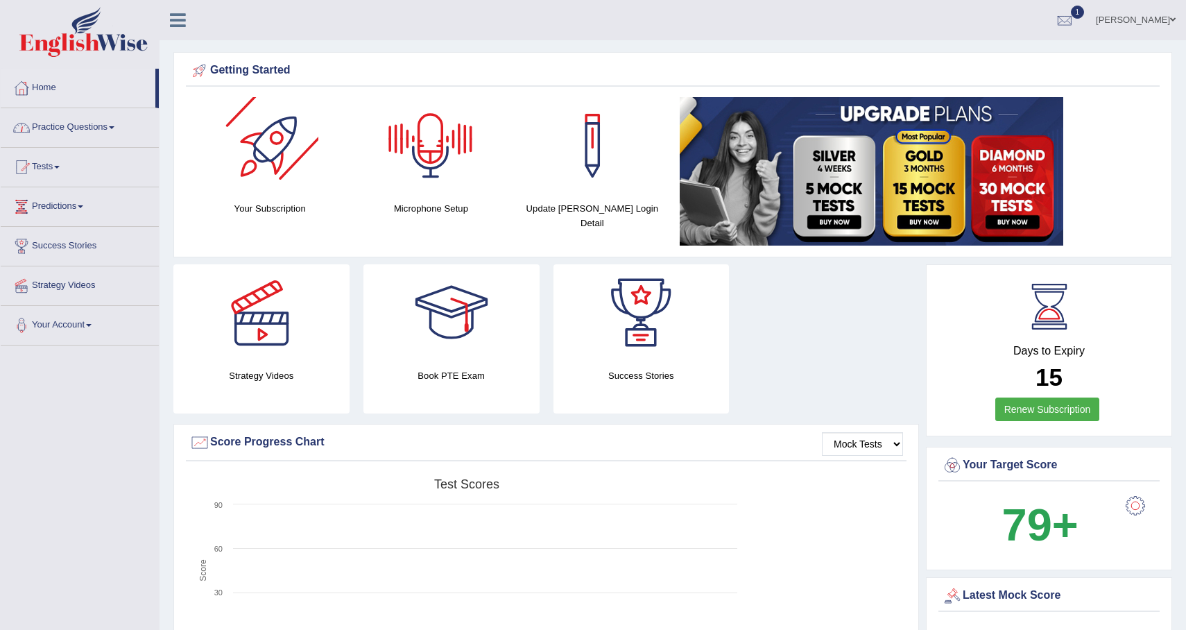
click at [108, 137] on link "Practice Questions" at bounding box center [80, 125] width 158 height 35
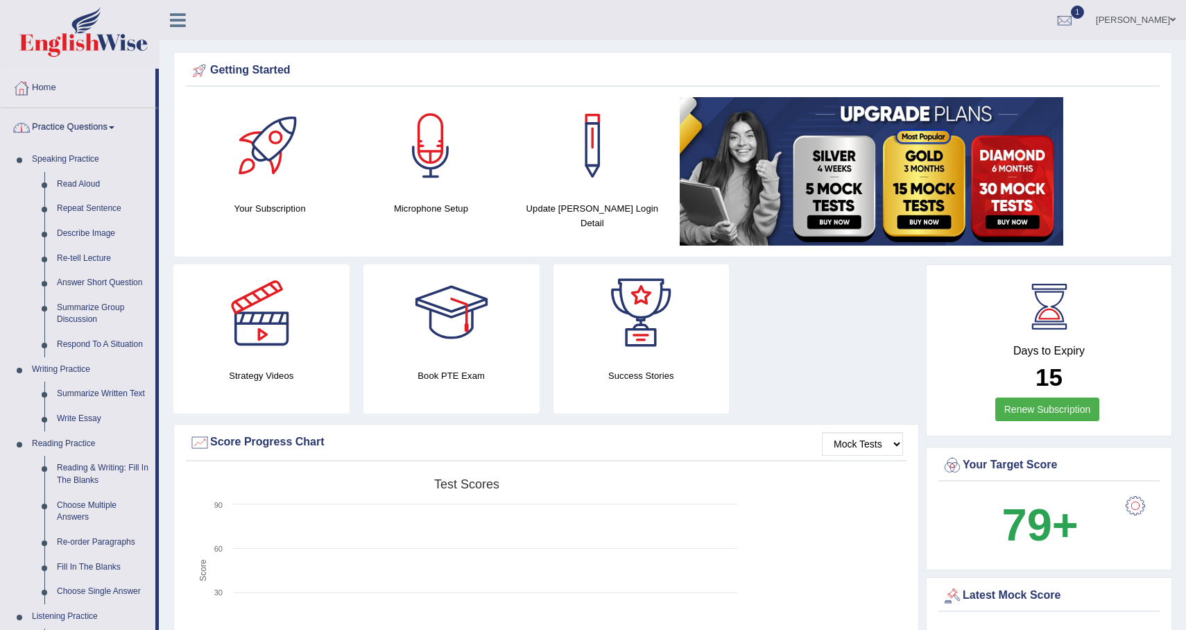
click at [85, 133] on link "Practice Questions" at bounding box center [78, 125] width 155 height 35
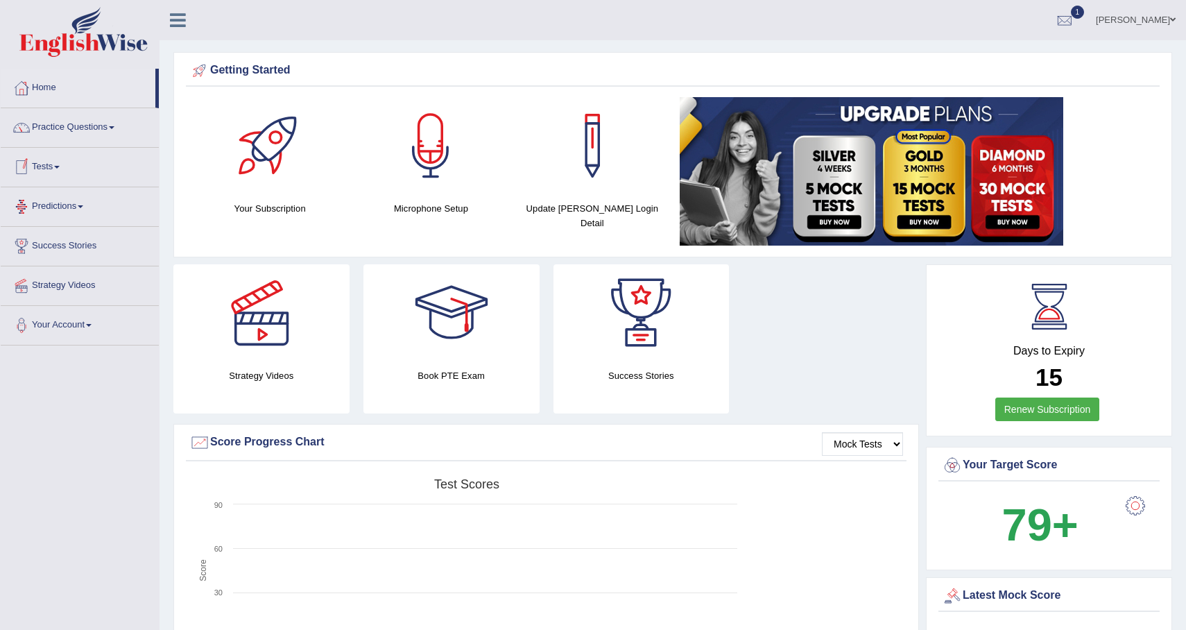
click at [64, 175] on link "Tests" at bounding box center [80, 165] width 158 height 35
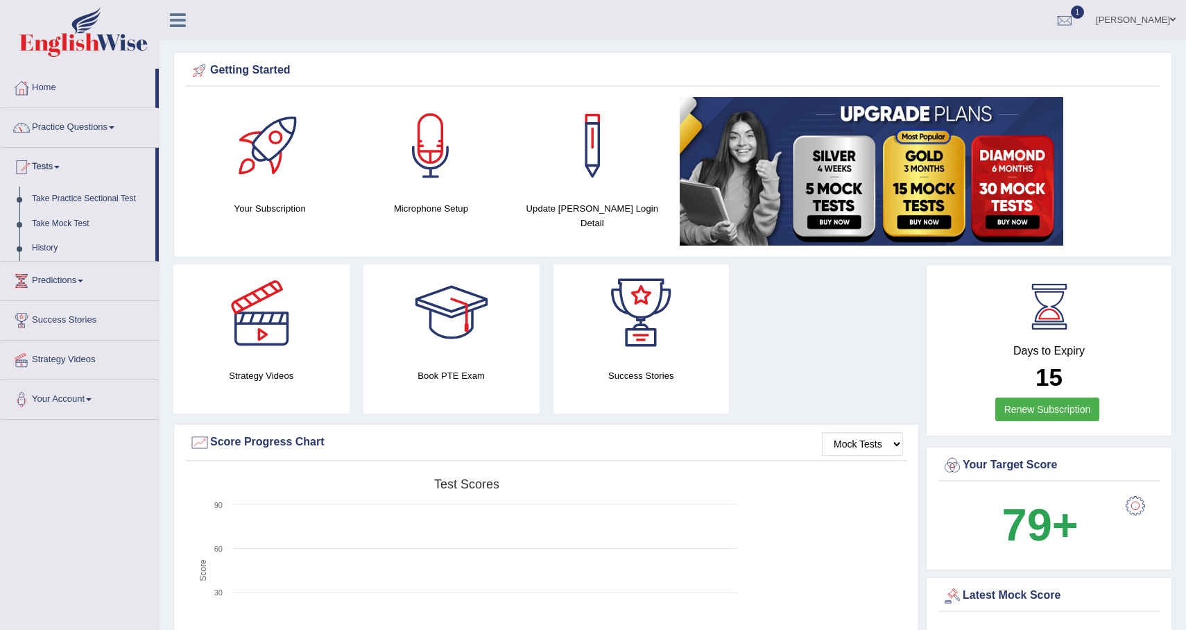
click at [54, 242] on link "History" at bounding box center [91, 248] width 130 height 25
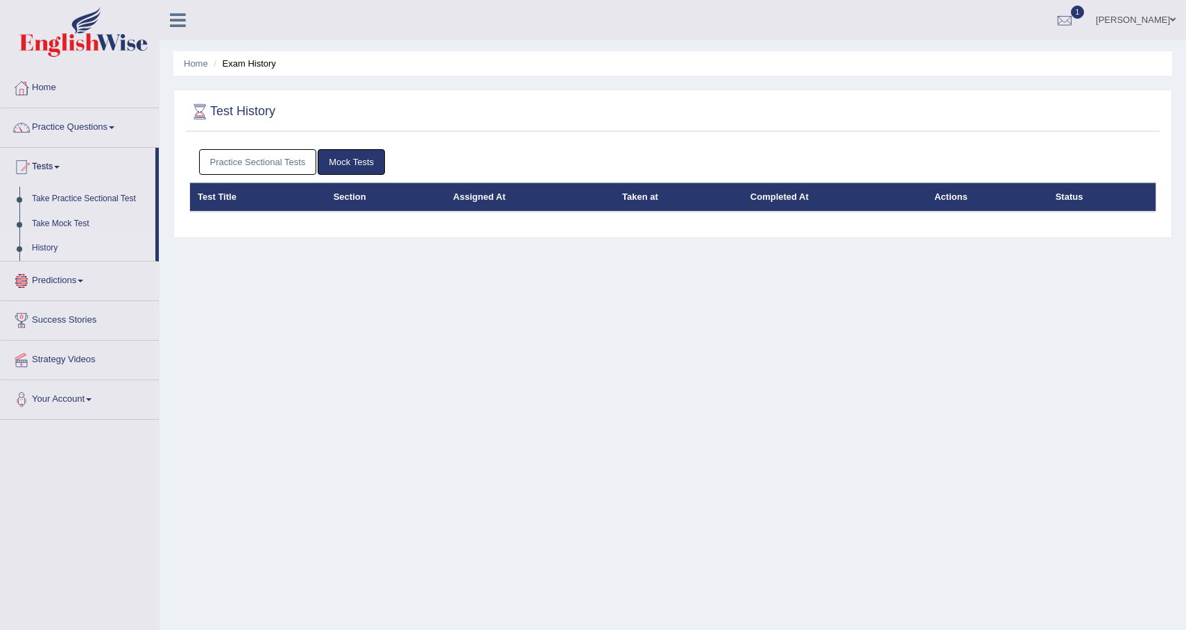
click at [273, 159] on link "Practice Sectional Tests" at bounding box center [258, 162] width 118 height 26
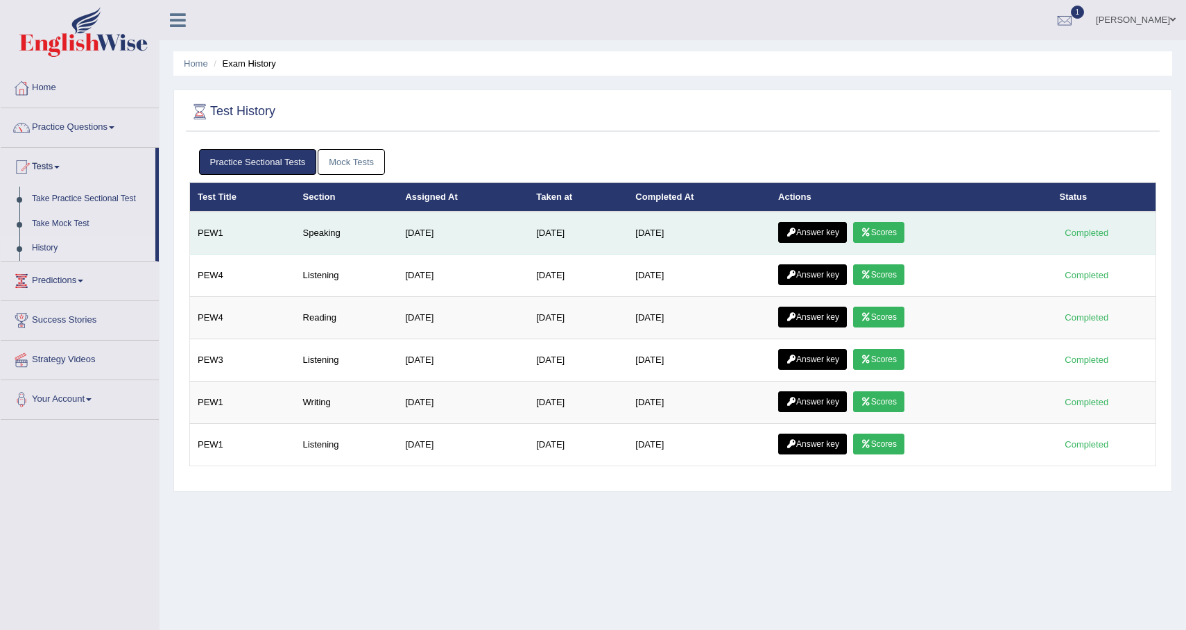
click at [883, 237] on link "Scores" at bounding box center [878, 232] width 51 height 21
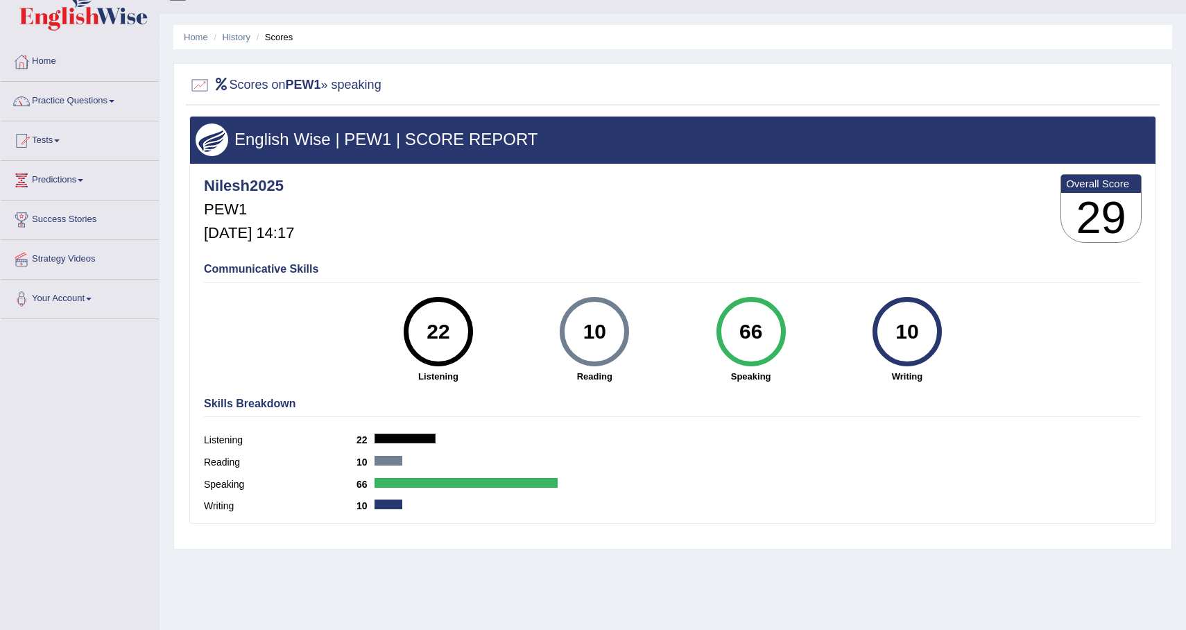
scroll to position [32, 0]
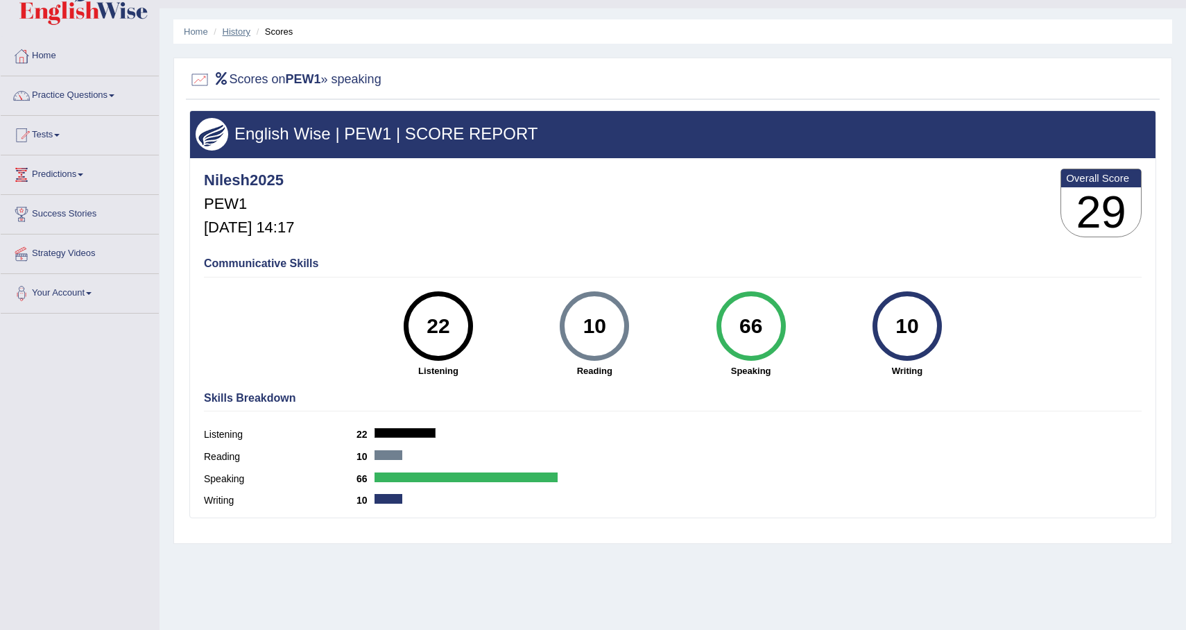
click at [241, 33] on link "History" at bounding box center [237, 31] width 28 height 10
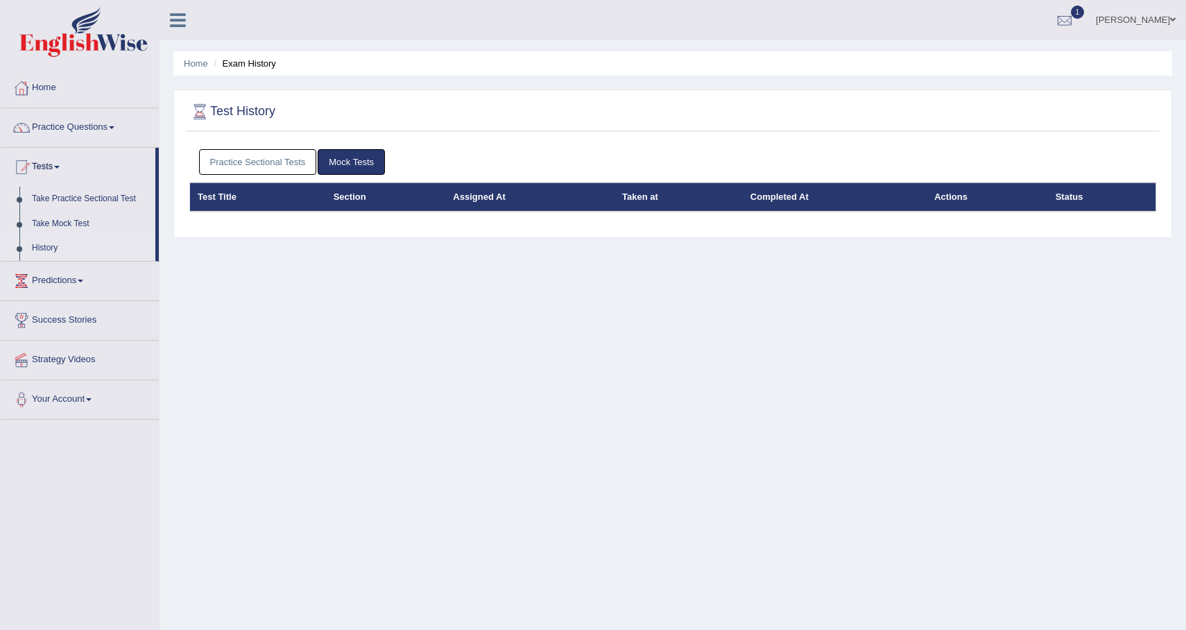
click at [300, 158] on link "Practice Sectional Tests" at bounding box center [258, 162] width 118 height 26
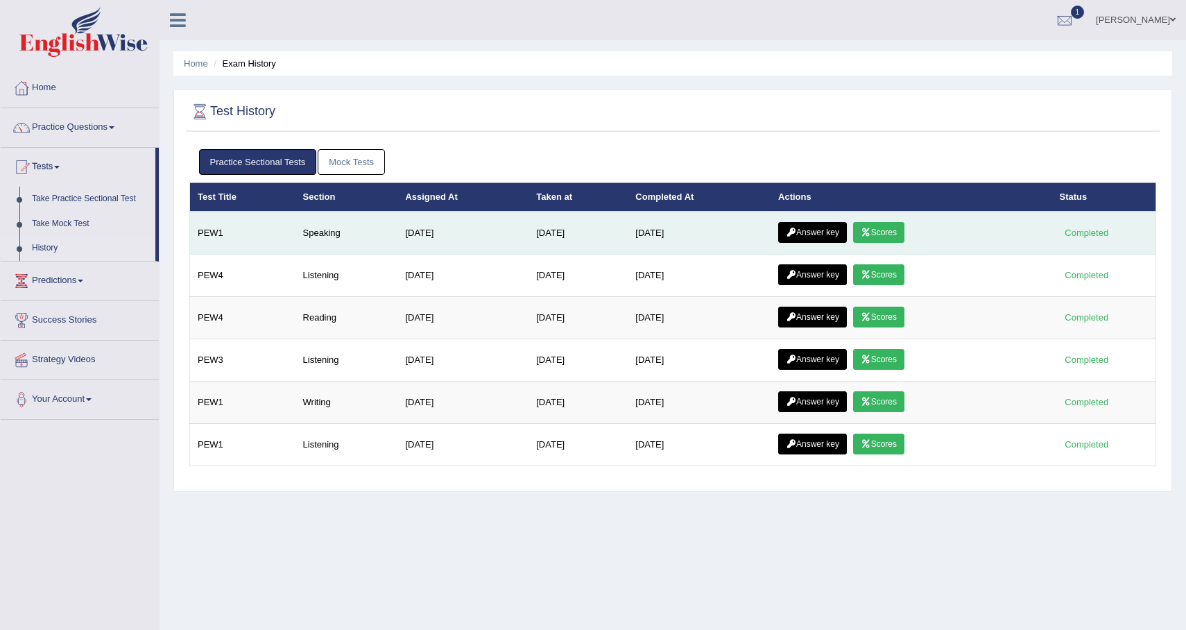
click at [818, 226] on link "Answer key" at bounding box center [812, 232] width 69 height 21
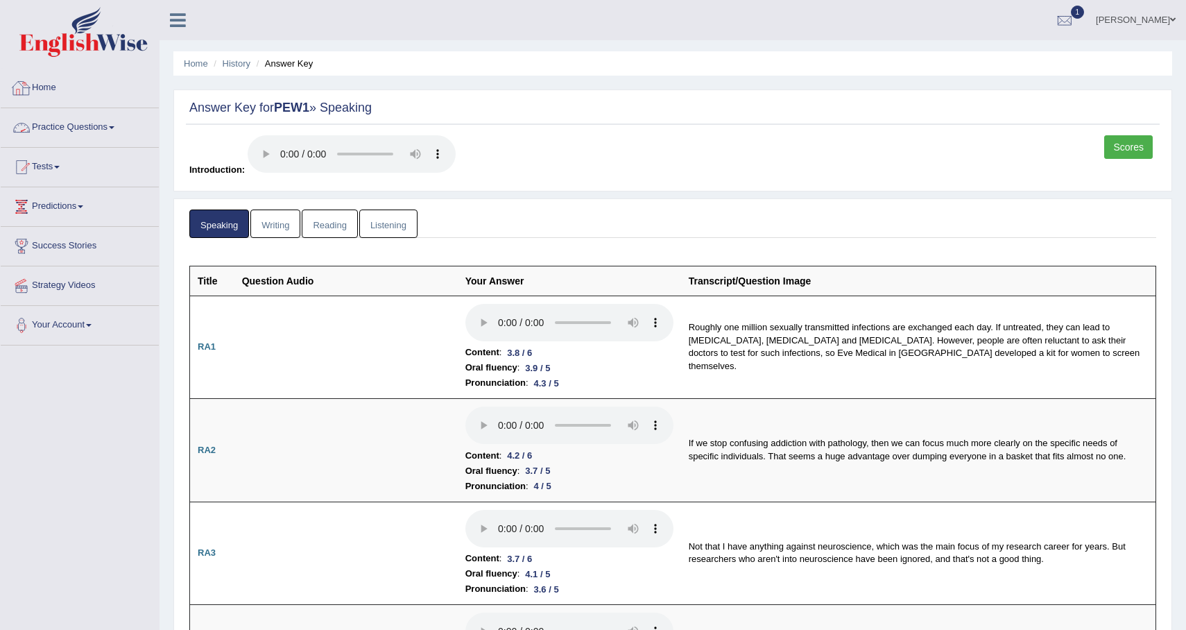
click at [58, 81] on link "Home" at bounding box center [80, 86] width 158 height 35
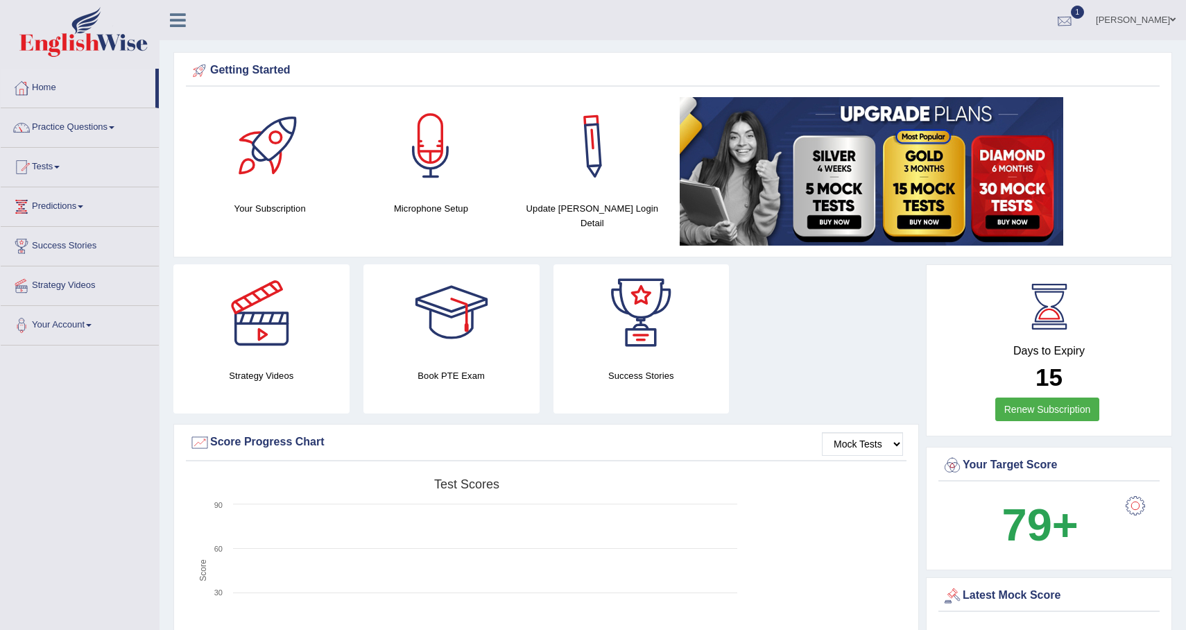
click at [1062, 24] on div at bounding box center [1064, 20] width 21 height 21
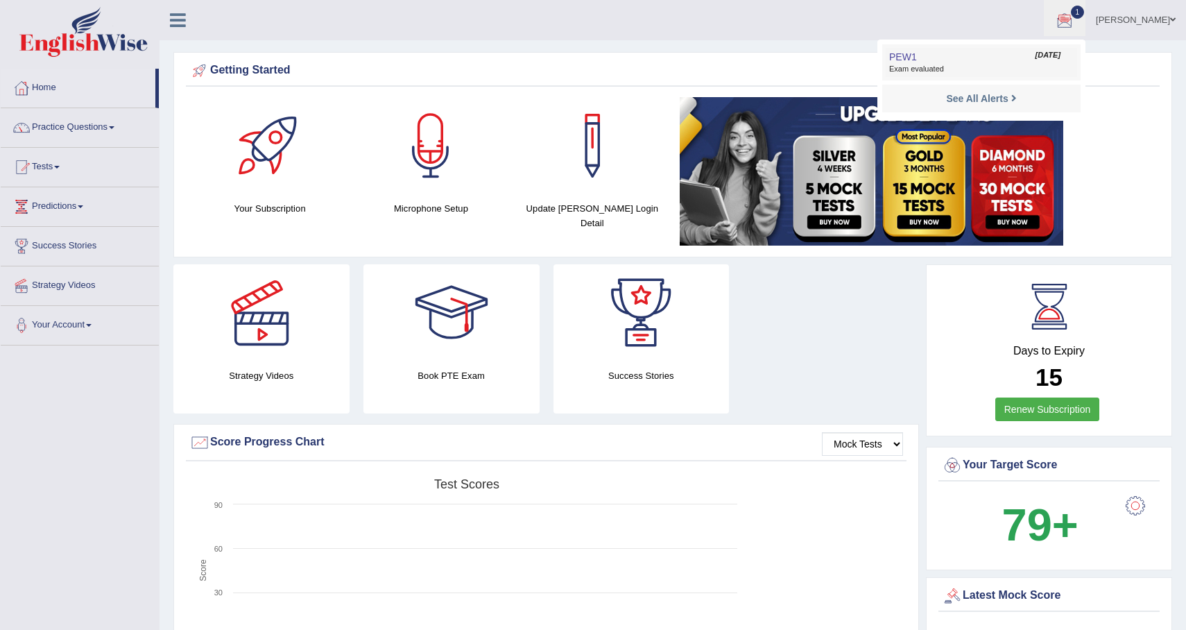
click at [957, 59] on link "PEW1 [DATE] Exam evaluated" at bounding box center [980, 62] width 191 height 29
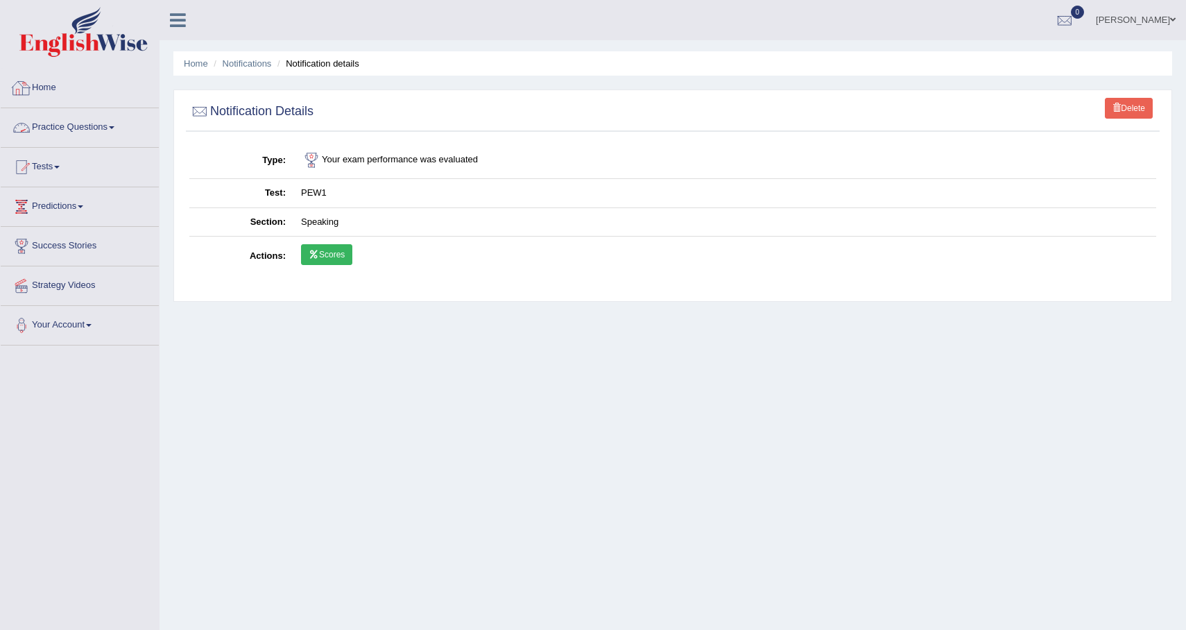
click at [63, 98] on link "Home" at bounding box center [80, 86] width 158 height 35
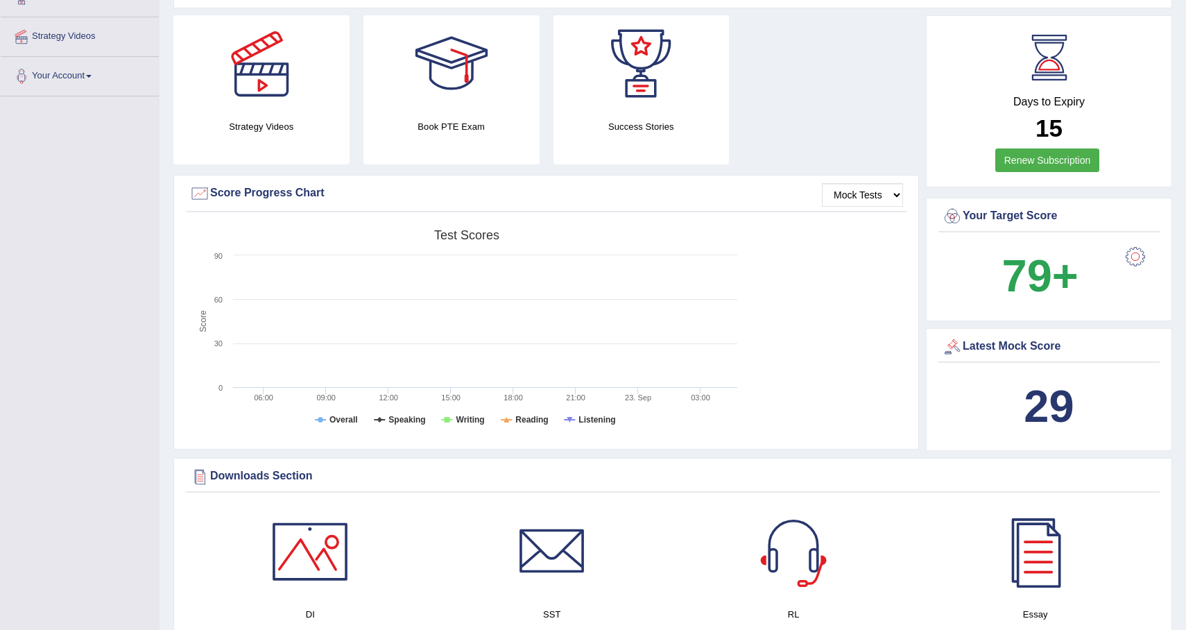
scroll to position [250, 0]
click at [1031, 276] on b "79+" at bounding box center [1039, 274] width 76 height 51
click at [1136, 255] on div at bounding box center [1135, 255] width 28 height 28
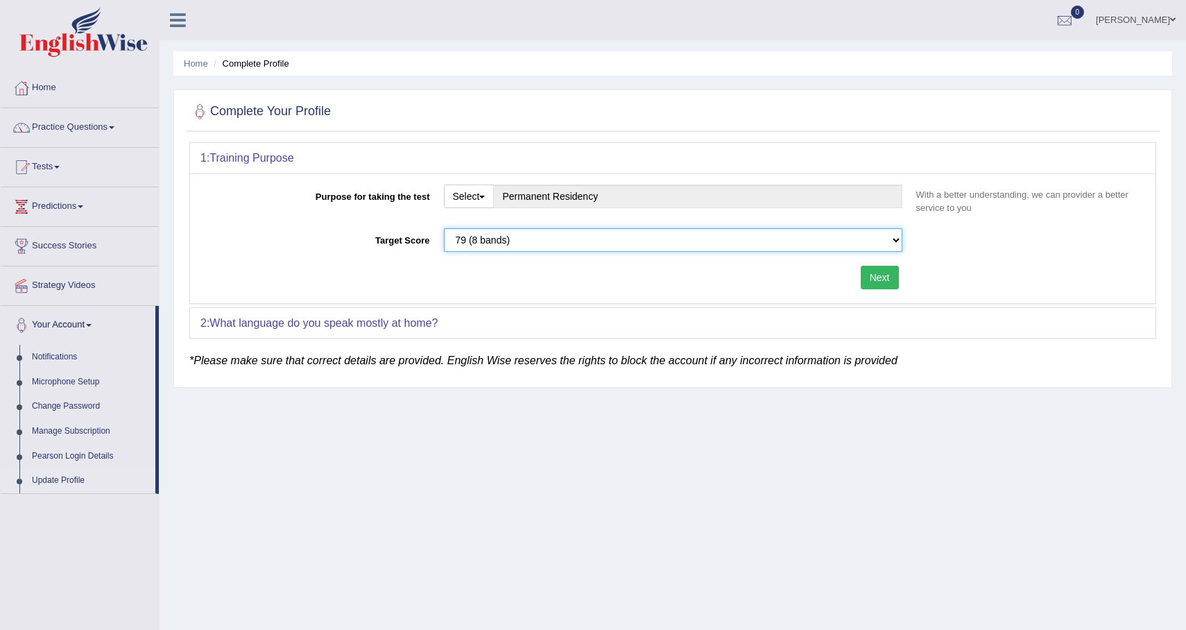
click at [551, 233] on select "Please select the correct value 50 (6 bands) 58 (6.5 bands) 65 (7 bands) 79 (8 …" at bounding box center [673, 240] width 458 height 24
click at [444, 228] on select "Please select the correct value 50 (6 bands) 58 (6.5 bands) 65 (7 bands) 79 (8 …" at bounding box center [673, 240] width 458 height 24
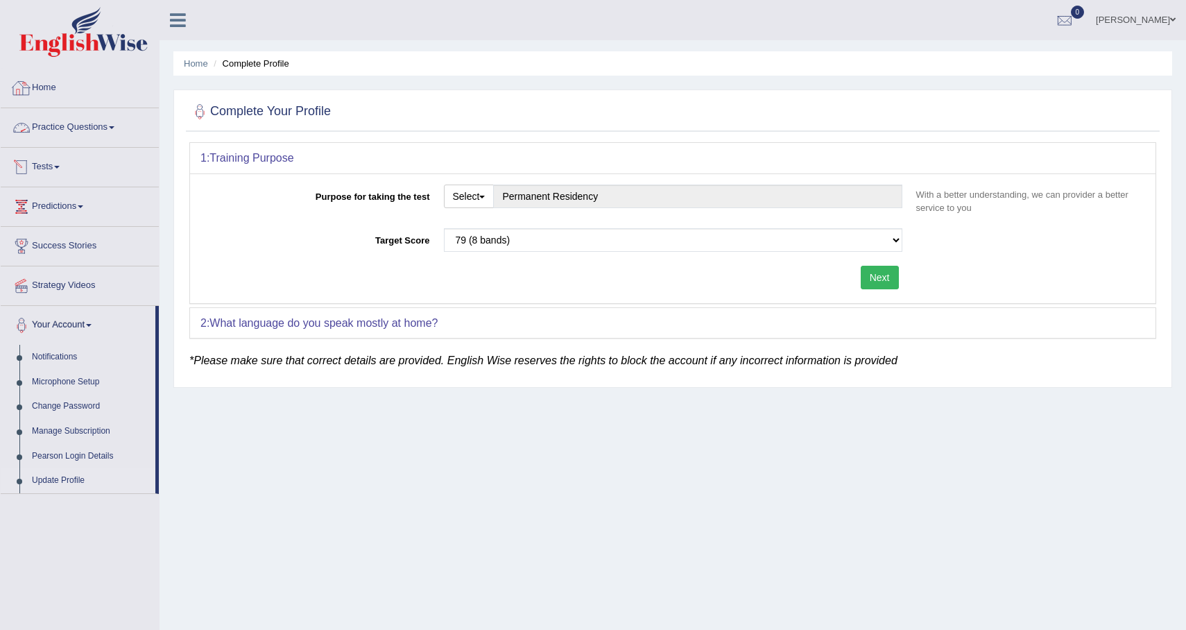
click at [72, 87] on link "Home" at bounding box center [80, 86] width 158 height 35
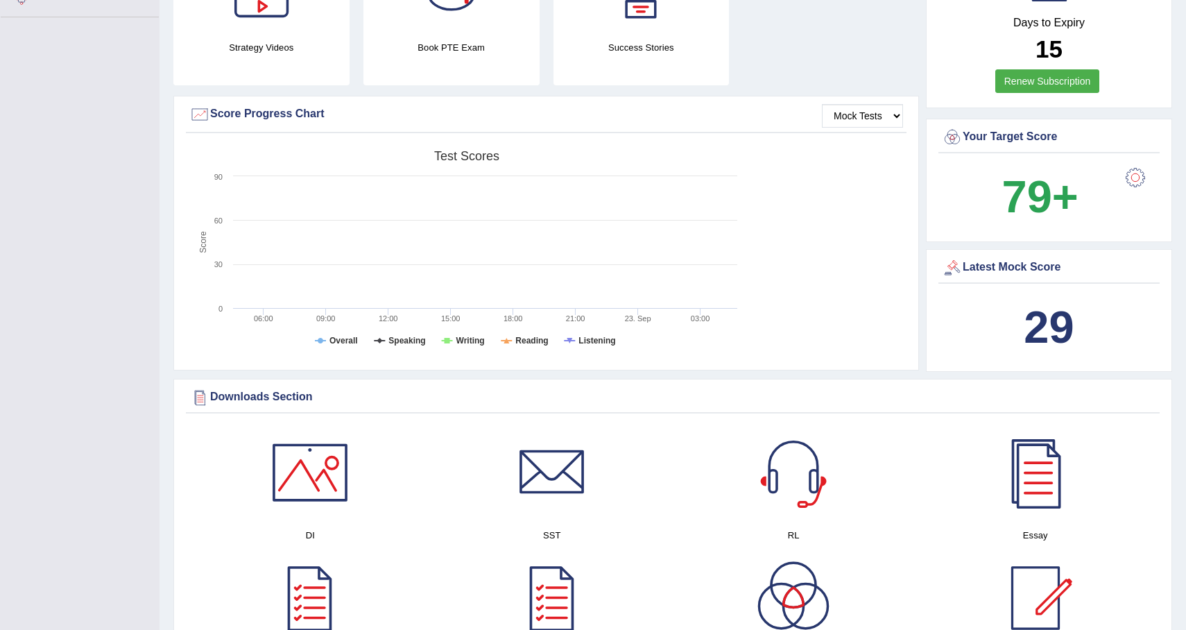
scroll to position [326, 0]
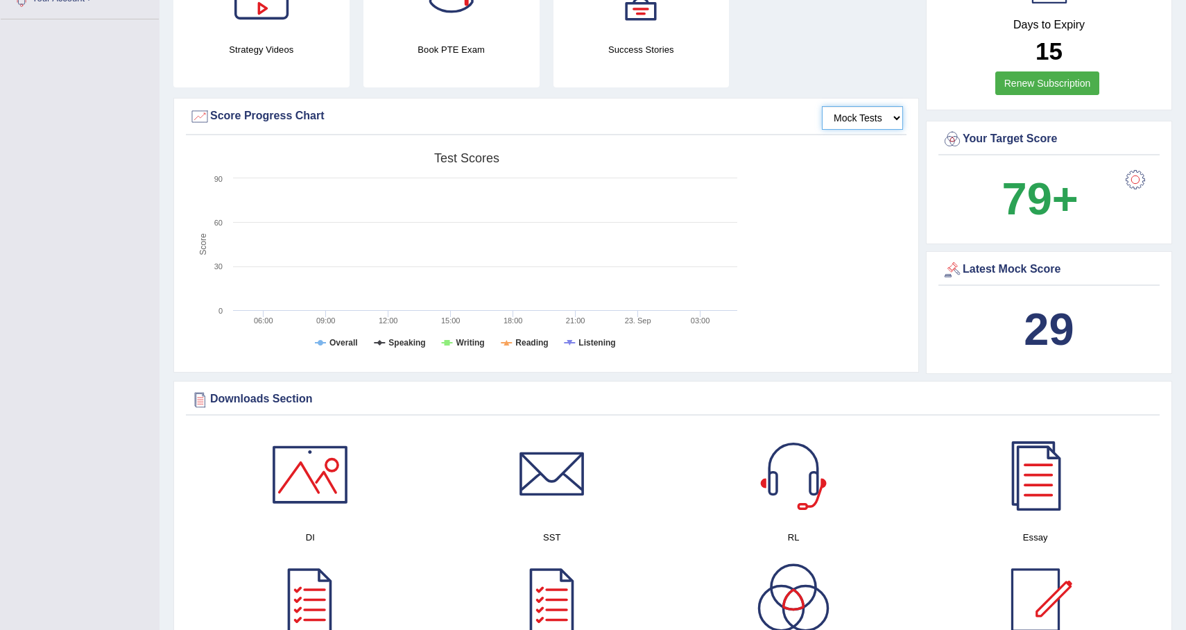
click at [847, 112] on select "Mock Tests" at bounding box center [862, 118] width 81 height 24
click at [822, 106] on select "Mock Tests" at bounding box center [862, 118] width 81 height 24
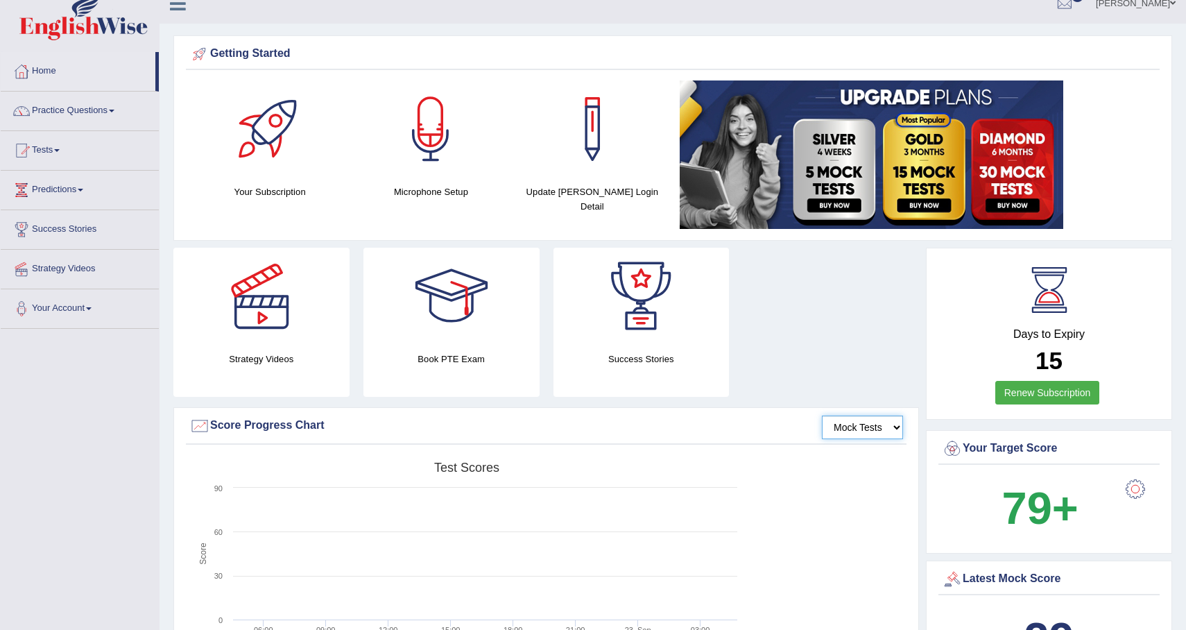
scroll to position [0, 0]
